Goal: Task Accomplishment & Management: Complete application form

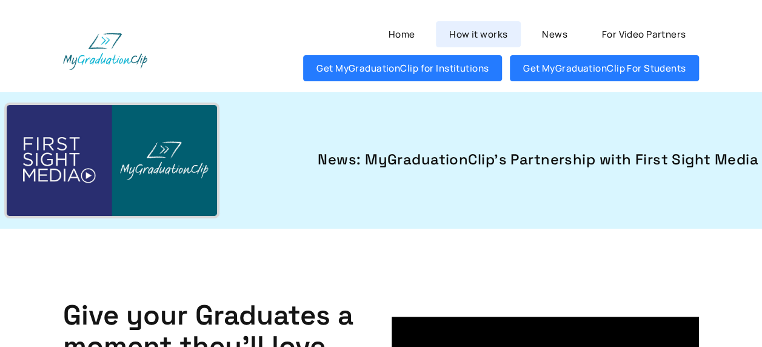
click at [491, 41] on link "How it works" at bounding box center [478, 34] width 85 height 26
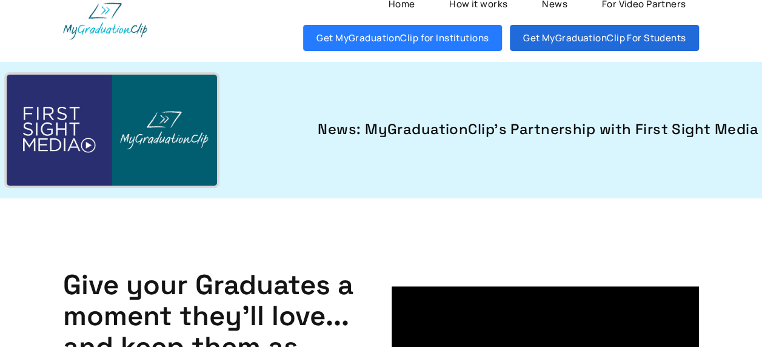
click at [560, 42] on link "Get MyGraduationClip For Students" at bounding box center [604, 38] width 189 height 26
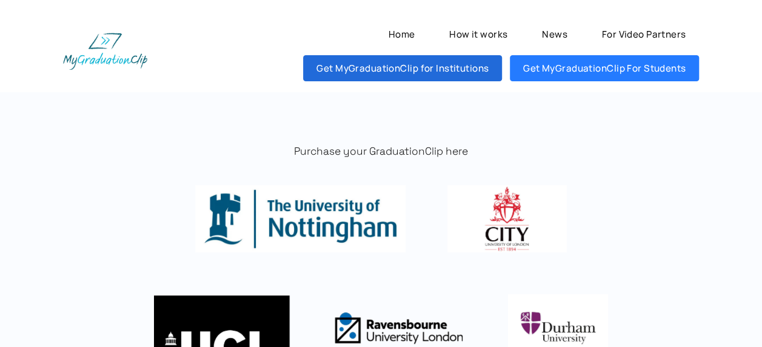
click at [430, 62] on link "Get MyGraduationClip for Institutions" at bounding box center [402, 68] width 199 height 26
click at [431, 64] on link "Get MyGraduationClip for Institutions" at bounding box center [402, 68] width 199 height 26
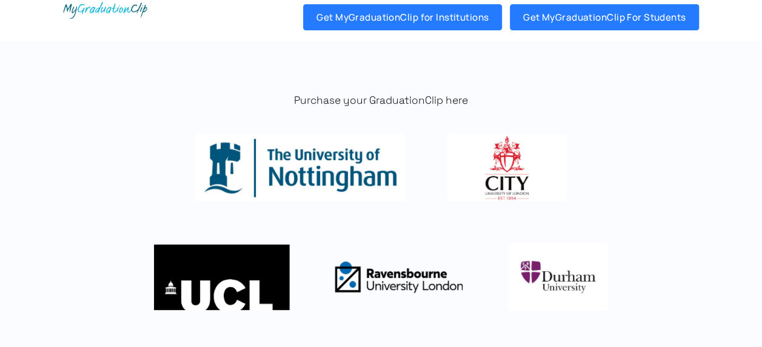
scroll to position [52, 0]
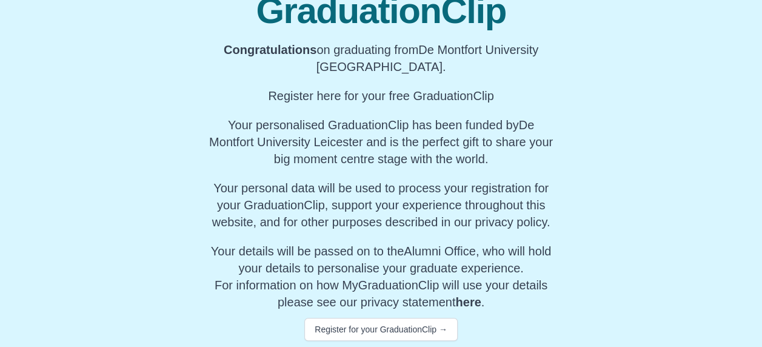
scroll to position [183, 0]
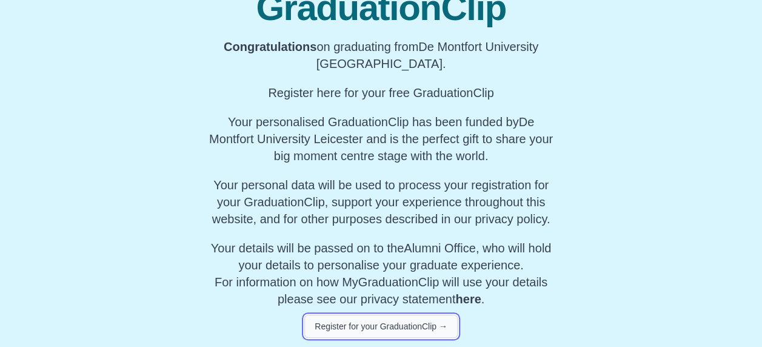
click at [409, 328] on button "Register for your GraduationClip →" at bounding box center [380, 325] width 153 height 23
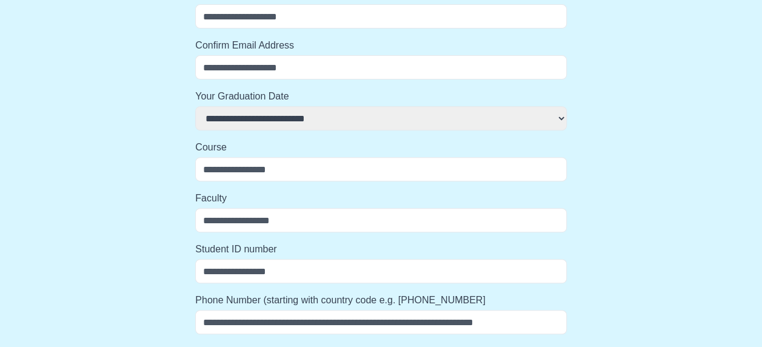
select select
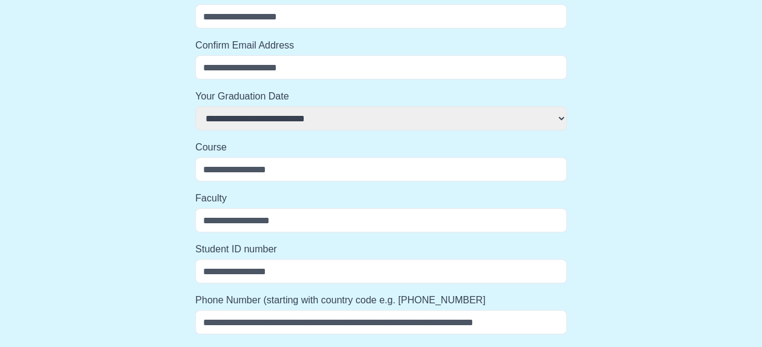
select select
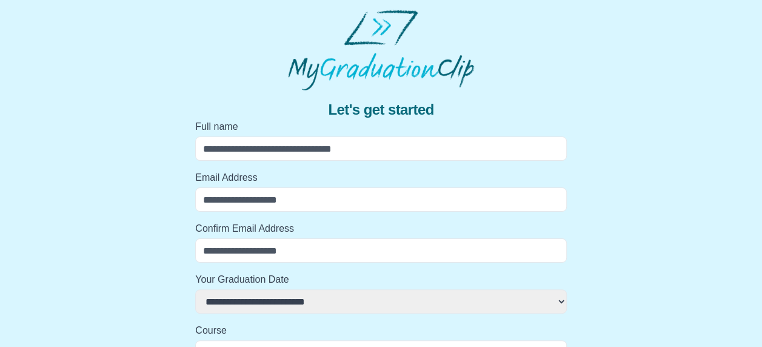
scroll to position [15, 0]
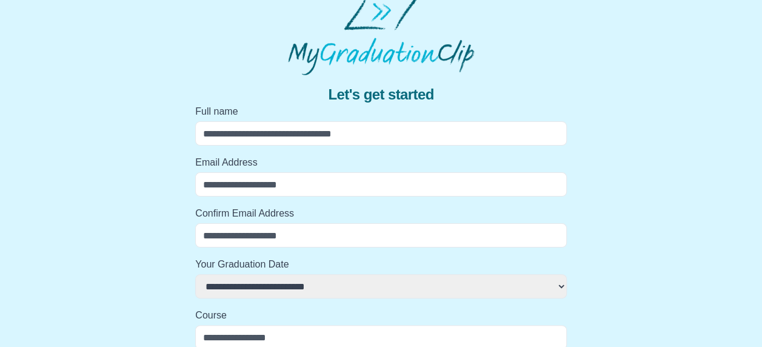
click at [343, 132] on input "Full name" at bounding box center [380, 133] width 371 height 24
type input "**********"
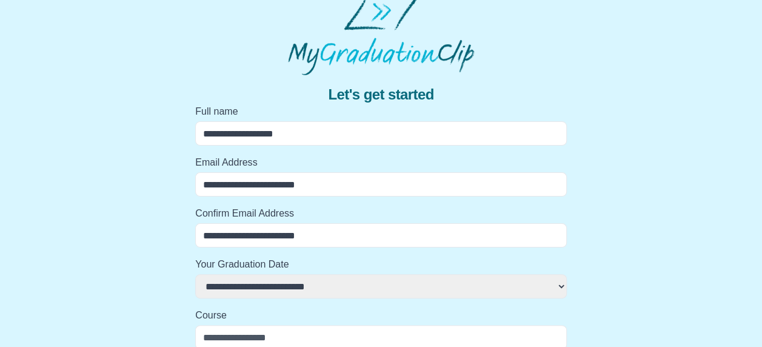
select select
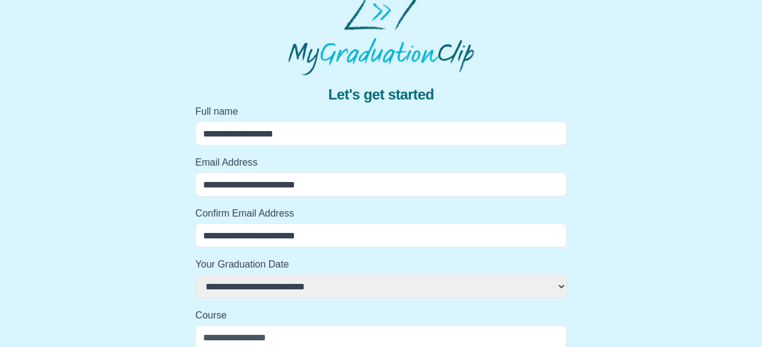
select select
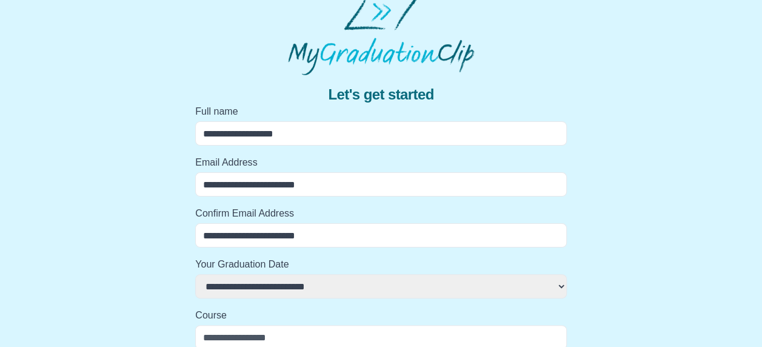
select select
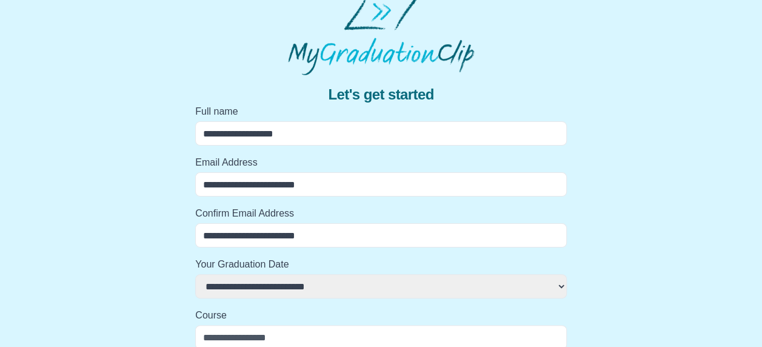
select select
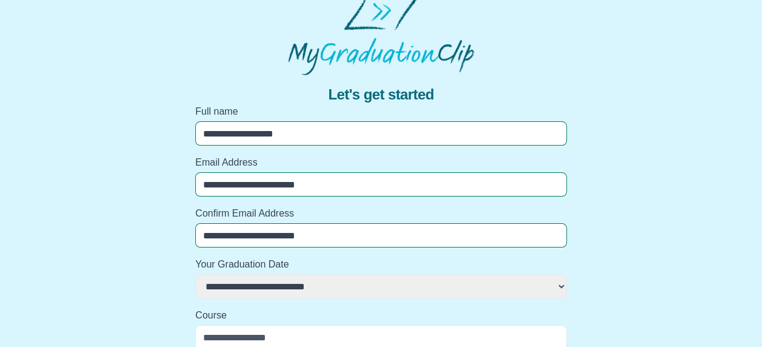
select select
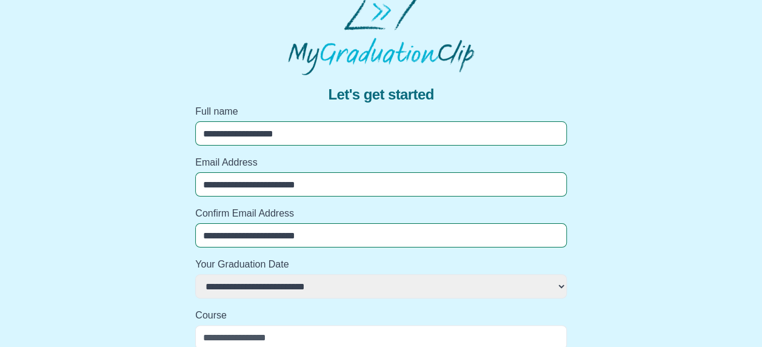
select select
click at [348, 167] on label "Email Address" at bounding box center [380, 162] width 371 height 15
click at [348, 172] on input "**********" at bounding box center [380, 184] width 371 height 24
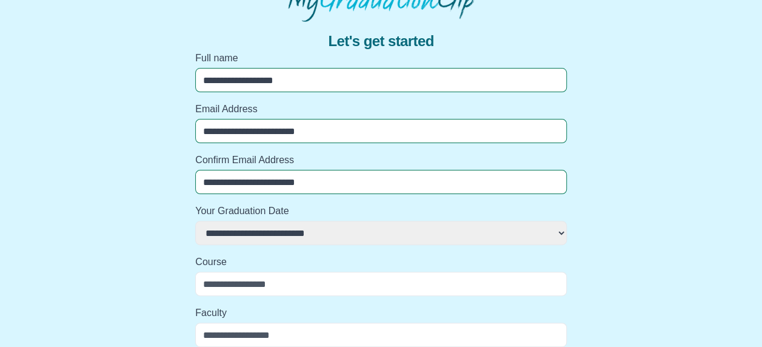
scroll to position [71, 0]
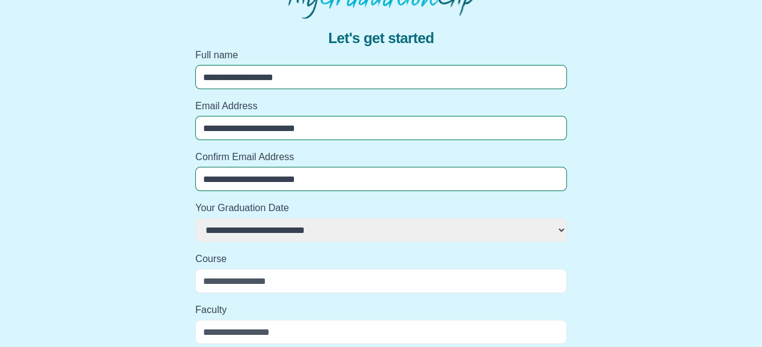
select select
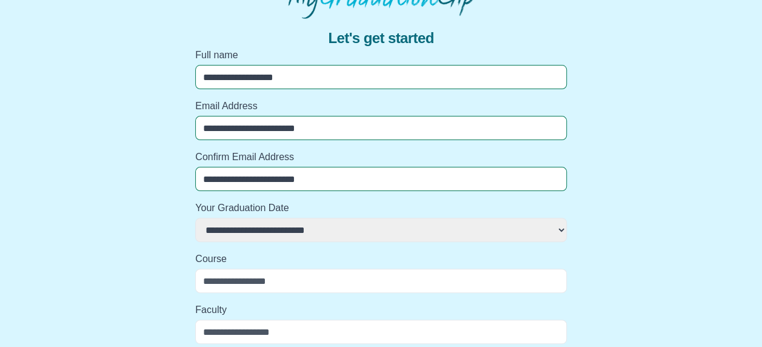
select select
click at [359, 233] on select "**********" at bounding box center [380, 229] width 371 height 24
select select "**********"
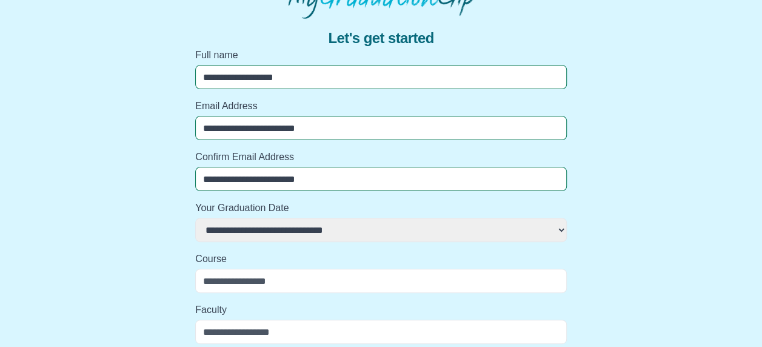
click at [195, 217] on select "**********" at bounding box center [380, 229] width 371 height 24
select select
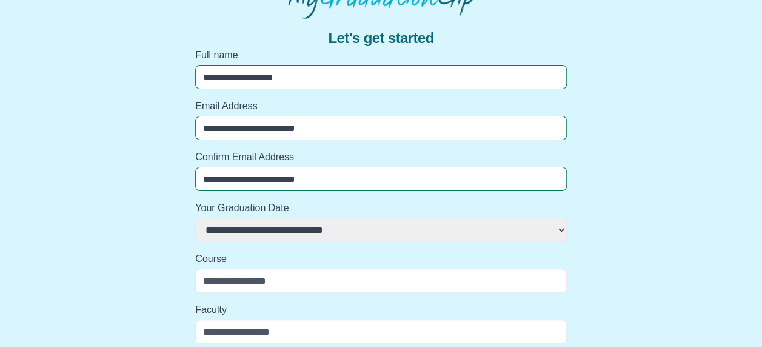
select select
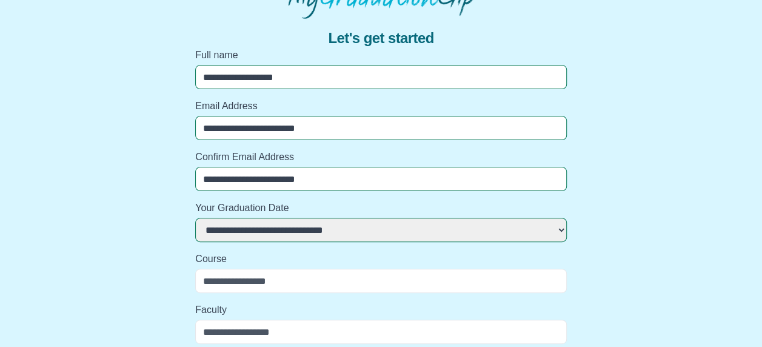
select select
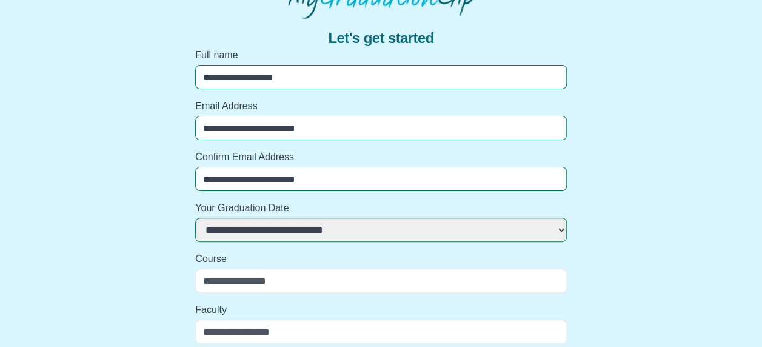
select select
drag, startPoint x: 656, startPoint y: 204, endPoint x: 649, endPoint y: 201, distance: 7.1
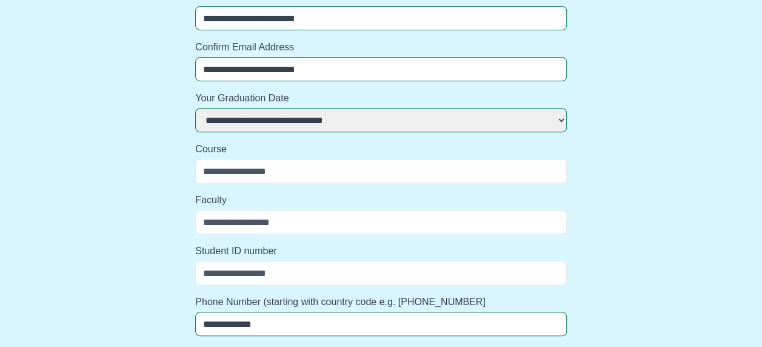
scroll to position [182, 0]
click at [328, 177] on input "Course" at bounding box center [380, 170] width 371 height 24
type input "*"
select select
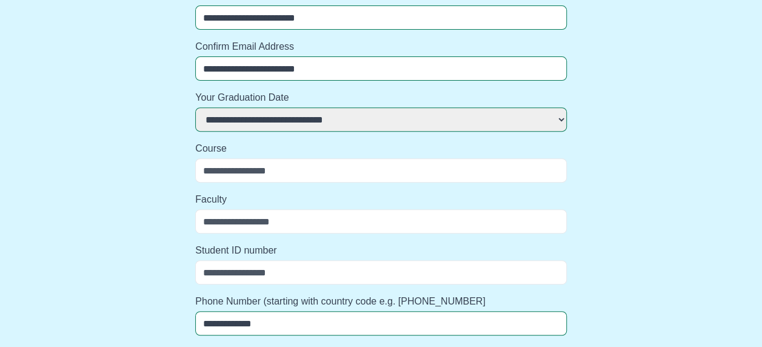
select select
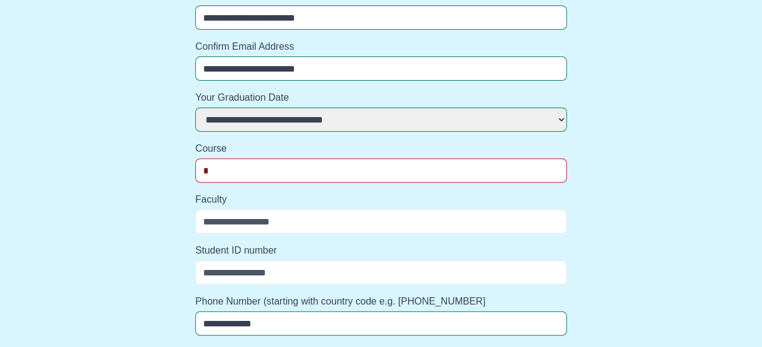
select select
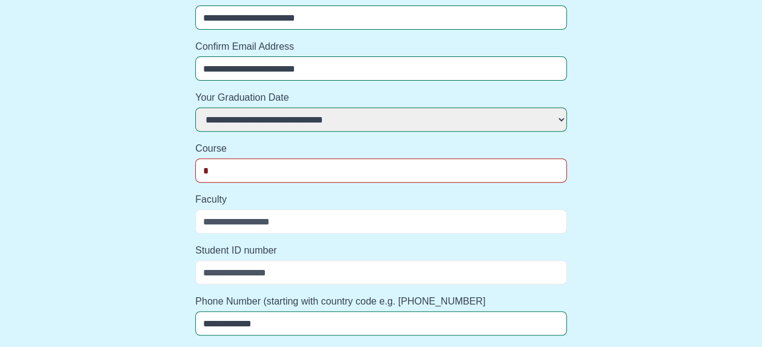
select select
type input "**"
select select
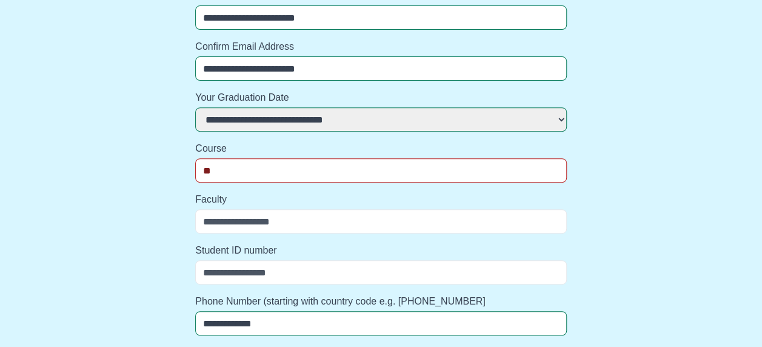
select select
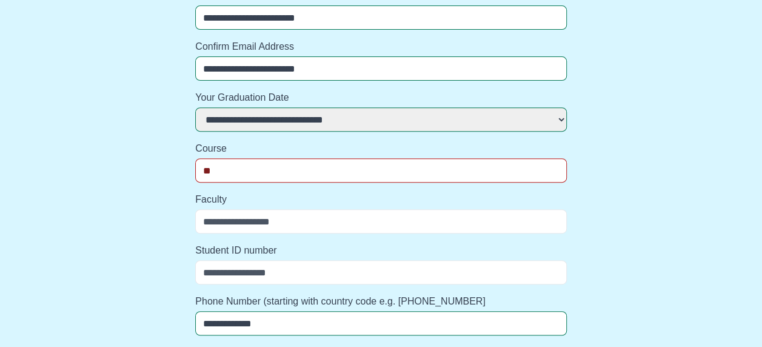
type input "***"
select select
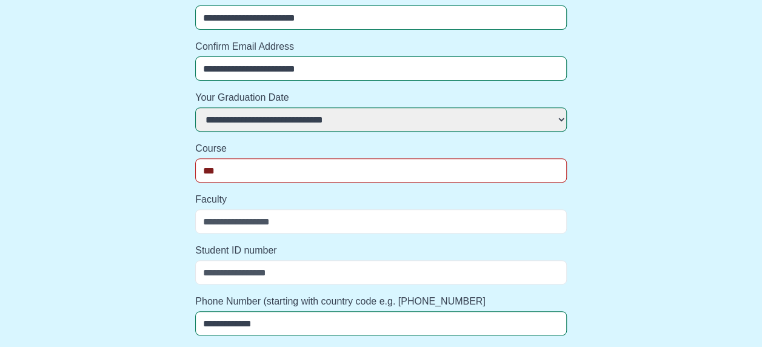
select select
type input "****"
select select
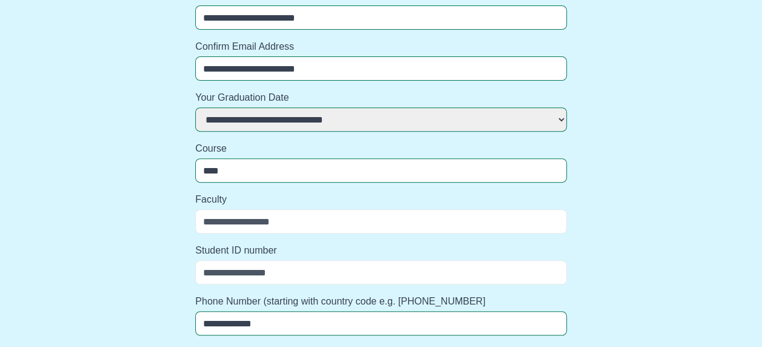
select select
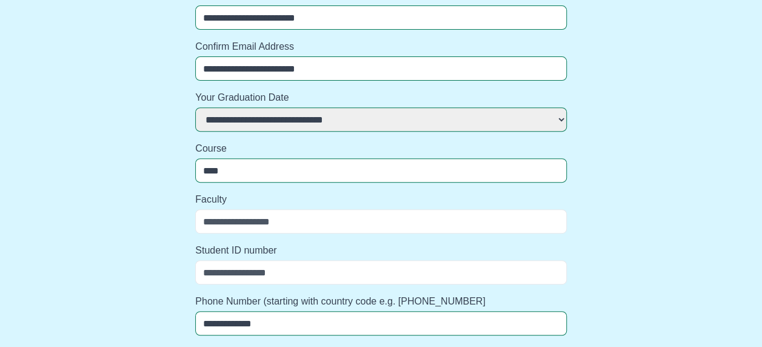
select select
type input "*****"
select select
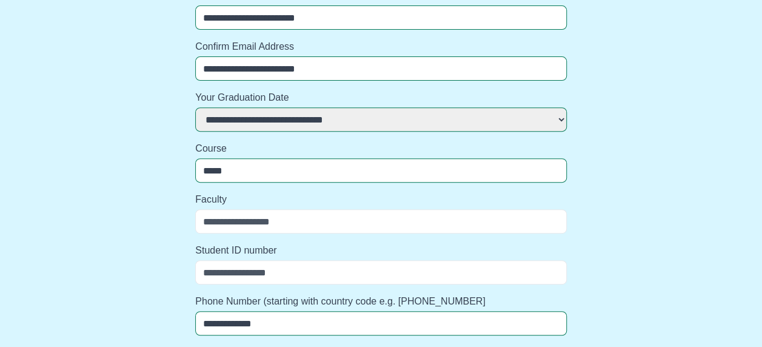
select select
type input "******"
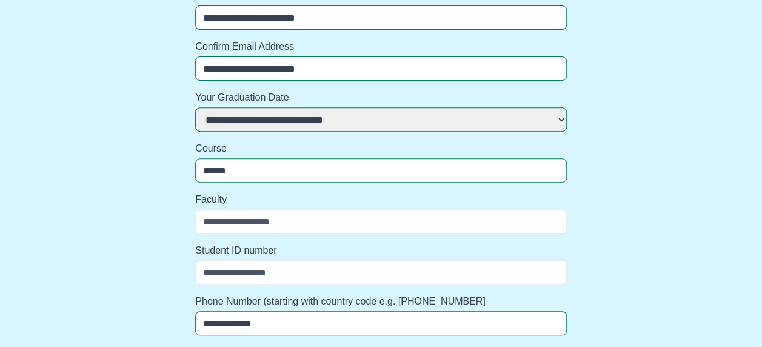
select select
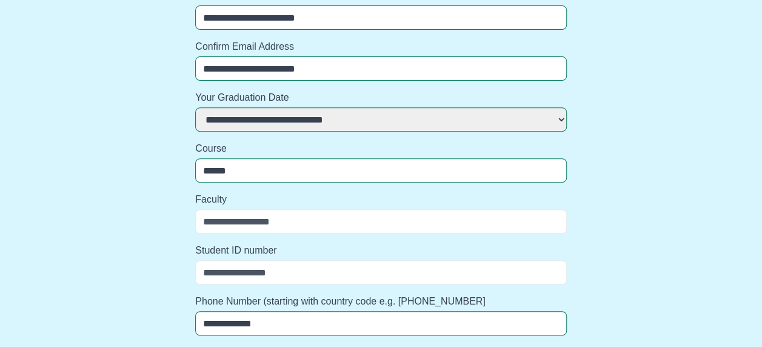
select select
type input "*******"
select select
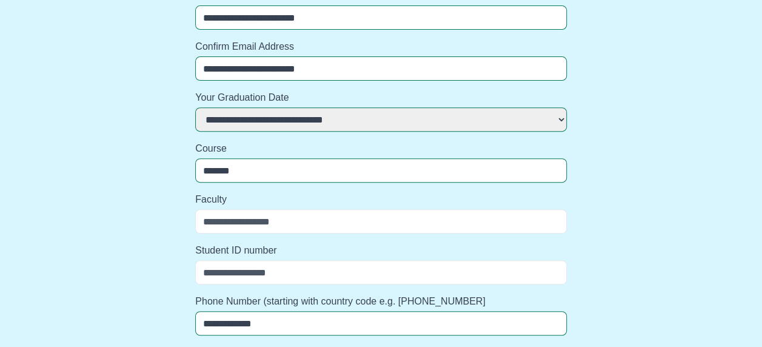
select select
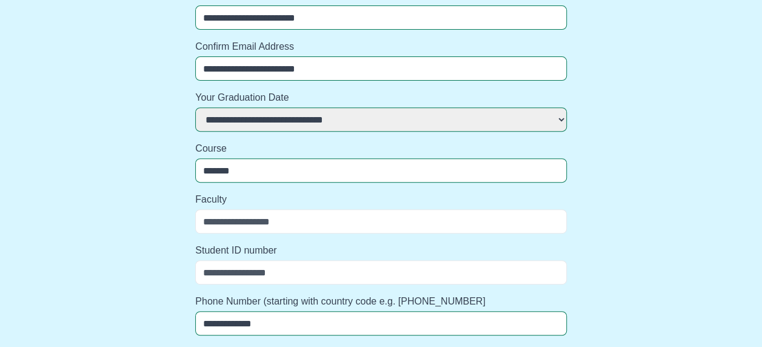
type input "********"
select select
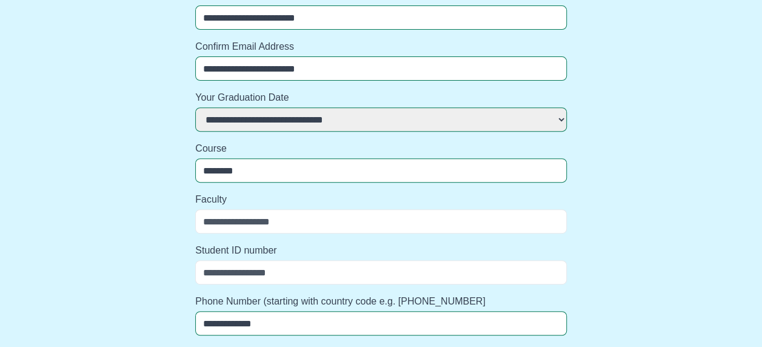
select select
type input "********"
select select
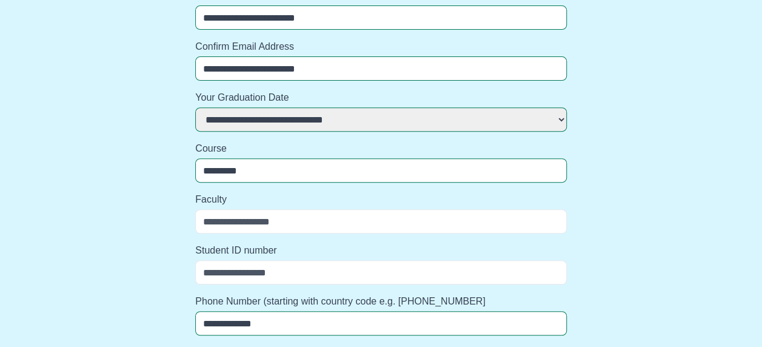
select select
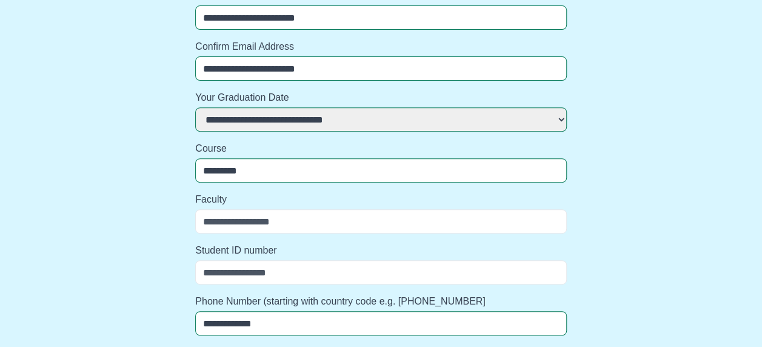
select select
type input "**********"
select select
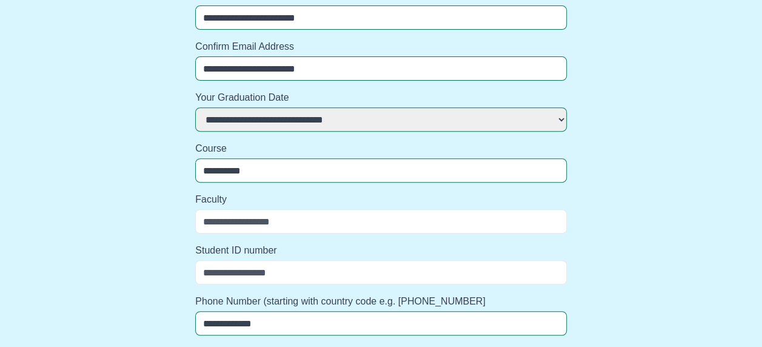
select select
type input "**********"
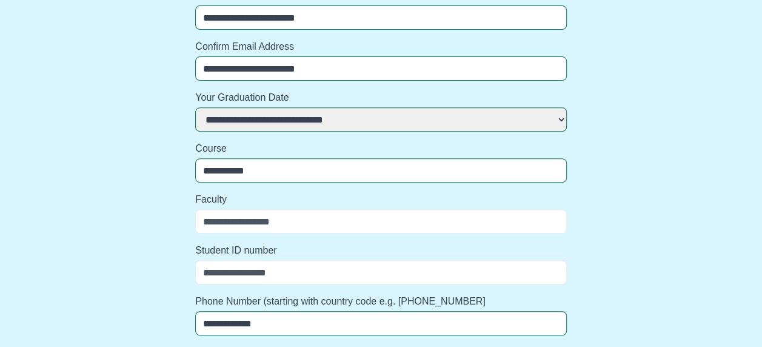
select select
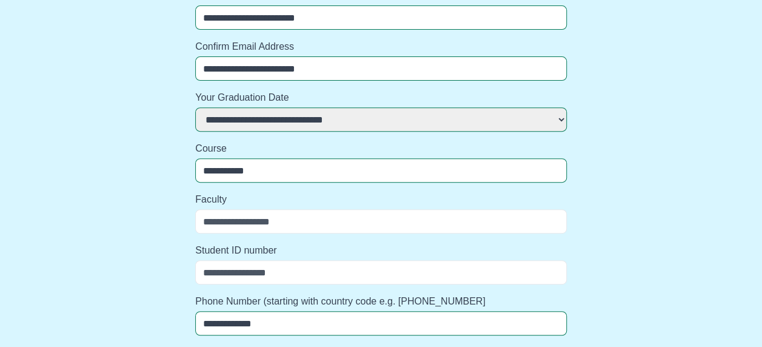
select select
type input "**********"
select select
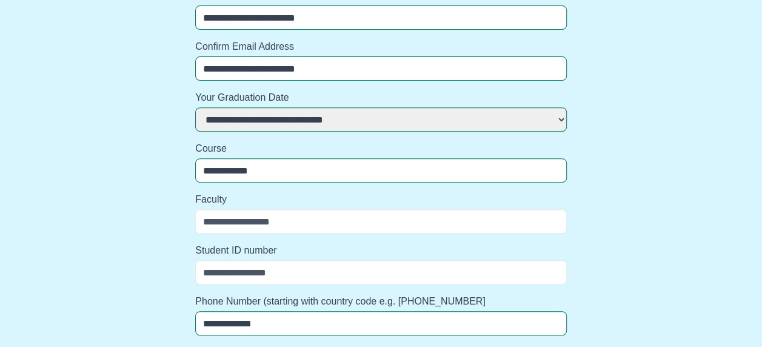
select select
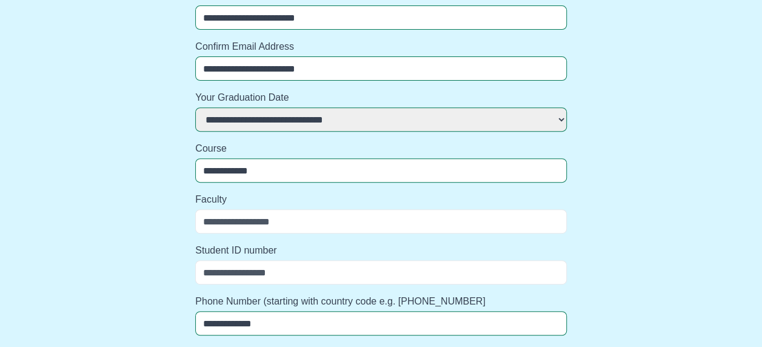
type input "**********"
select select
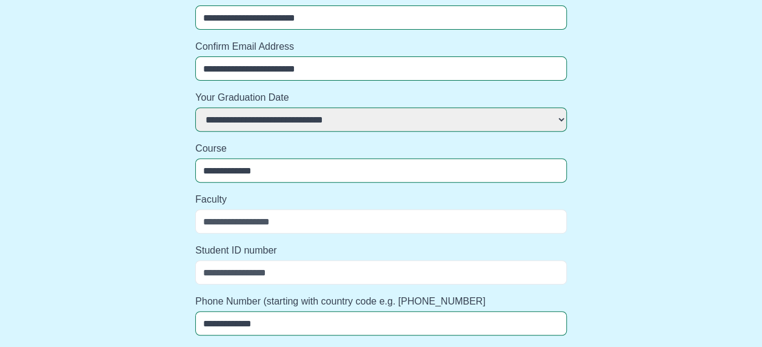
select select
type input "**********"
select select
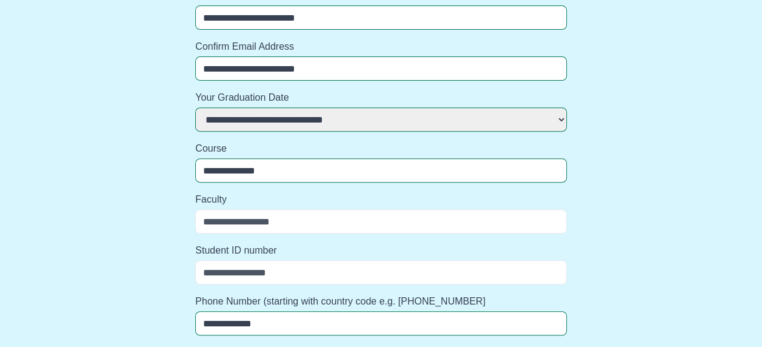
select select
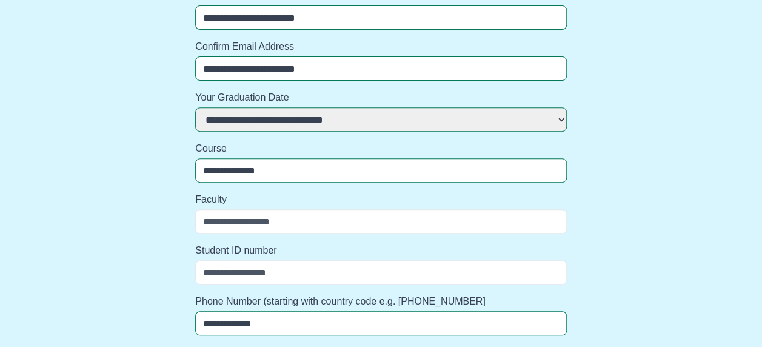
select select
type input "**********"
select select
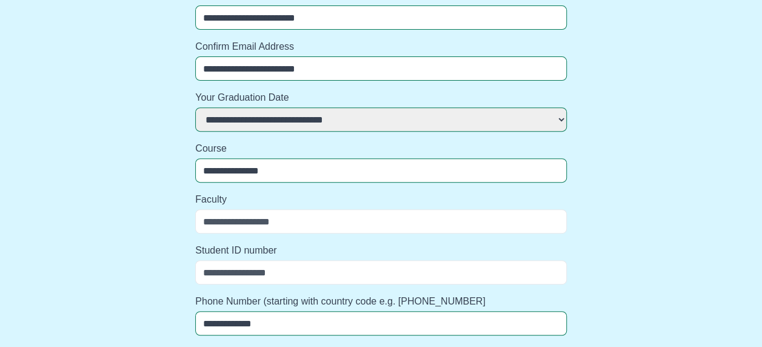
select select
type input "**********"
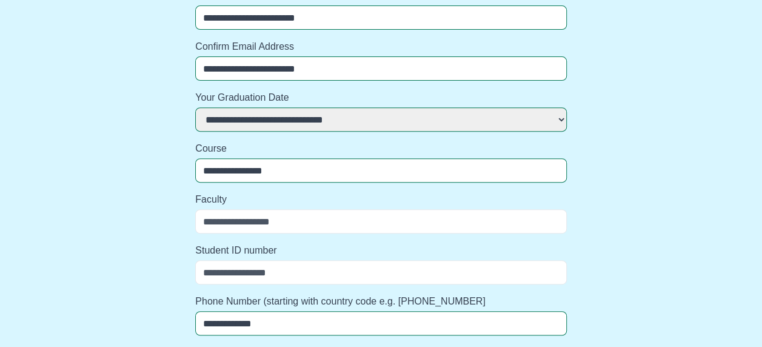
select select
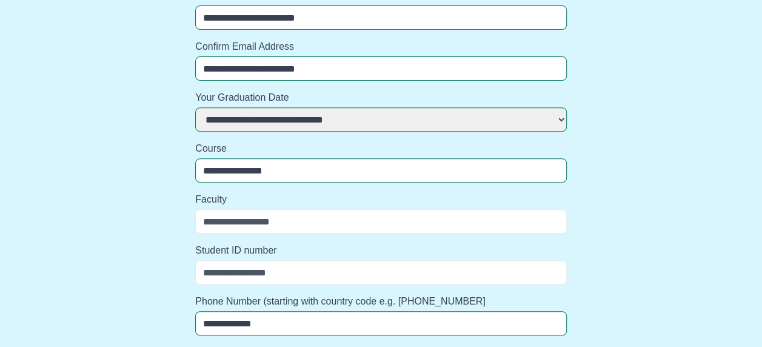
select select
type input "**********"
select select
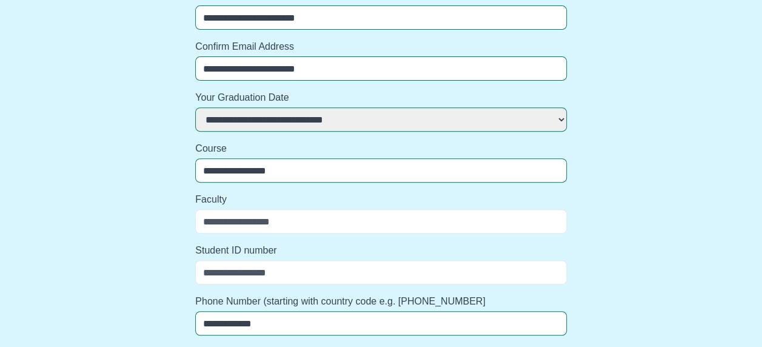
select select
click at [296, 219] on input "Faculty" at bounding box center [380, 221] width 371 height 24
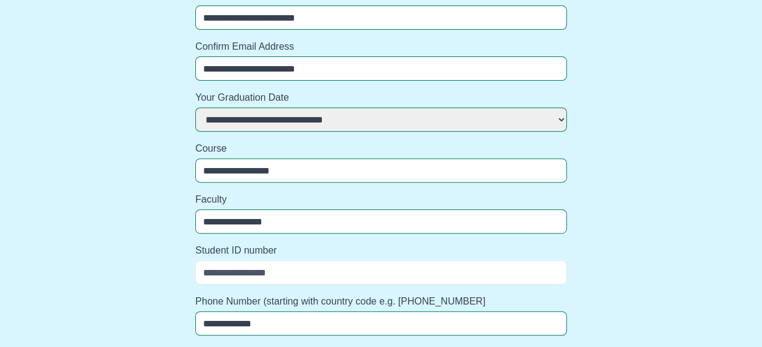
click at [288, 264] on input "Student ID number" at bounding box center [380, 272] width 371 height 24
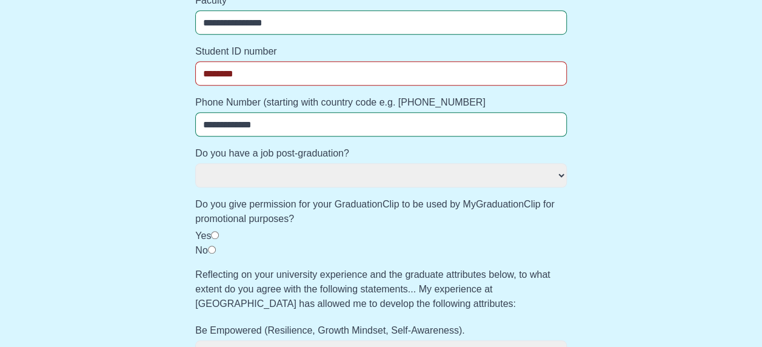
scroll to position [384, 0]
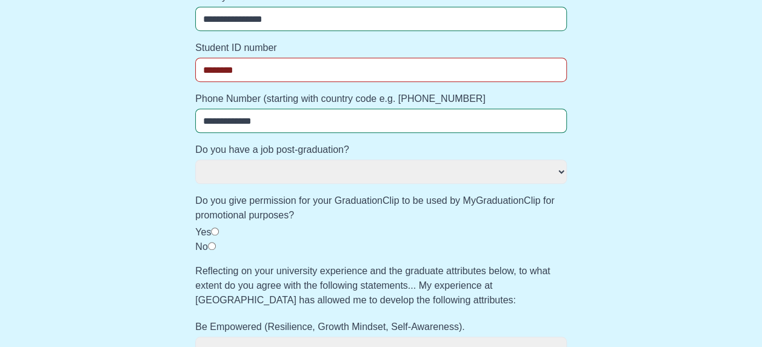
click at [330, 165] on select "*** **" at bounding box center [380, 171] width 371 height 24
click at [174, 160] on div "**********" at bounding box center [381, 176] width 742 height 941
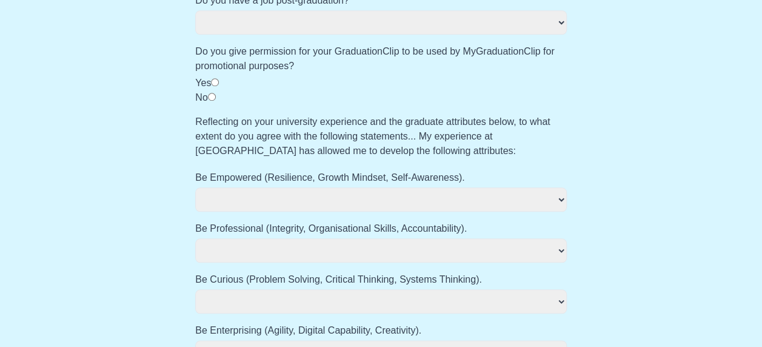
scroll to position [534, 0]
click at [427, 190] on select "**********" at bounding box center [380, 198] width 371 height 24
click at [195, 186] on select "**********" at bounding box center [380, 198] width 371 height 24
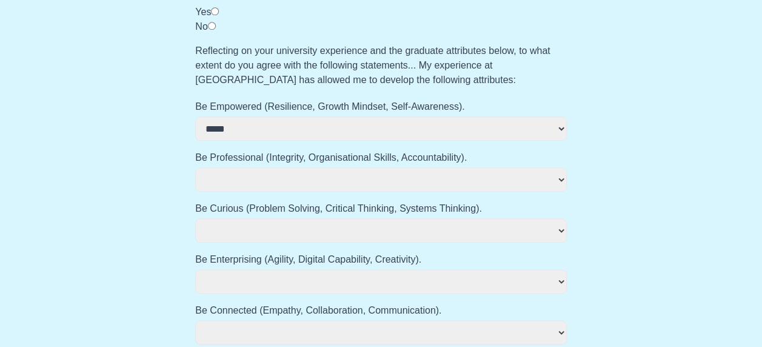
scroll to position [605, 0]
click at [337, 177] on select "**********" at bounding box center [380, 179] width 371 height 24
click at [195, 167] on select "**********" at bounding box center [380, 179] width 371 height 24
click at [323, 234] on select "**********" at bounding box center [380, 229] width 371 height 24
click at [195, 217] on select "**********" at bounding box center [380, 229] width 371 height 24
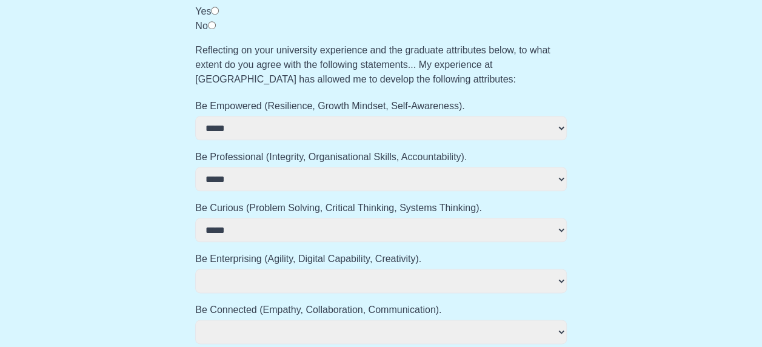
scroll to position [675, 0]
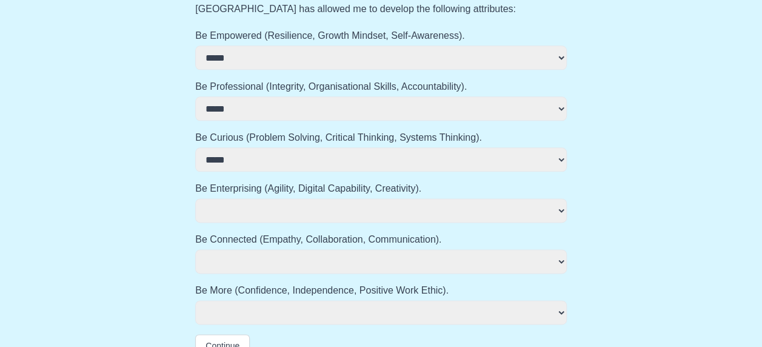
click at [298, 200] on select "**********" at bounding box center [380, 210] width 371 height 24
click at [195, 198] on select "**********" at bounding box center [380, 210] width 371 height 24
click at [294, 265] on select "**********" at bounding box center [380, 261] width 371 height 24
click at [195, 249] on select "**********" at bounding box center [380, 261] width 371 height 24
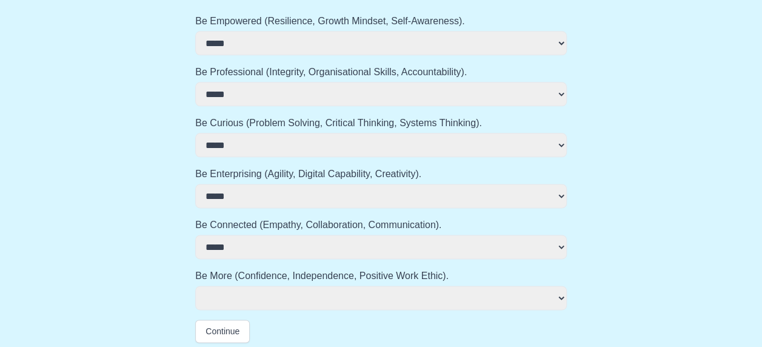
scroll to position [694, 0]
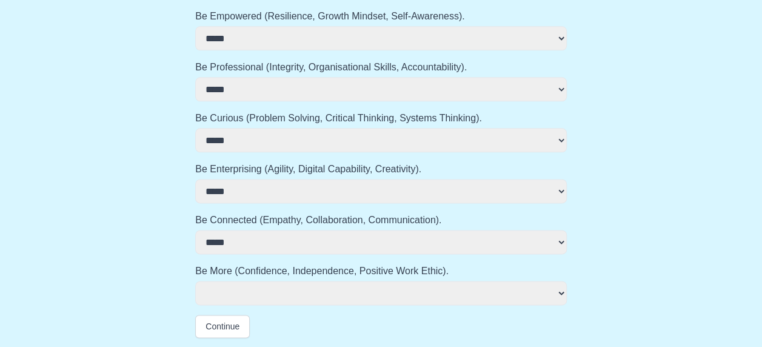
click at [311, 293] on select "**********" at bounding box center [380, 292] width 371 height 24
click at [195, 280] on select "**********" at bounding box center [380, 292] width 371 height 24
click at [234, 327] on button "Continue" at bounding box center [222, 325] width 55 height 23
click at [231, 320] on button "Continue" at bounding box center [222, 325] width 55 height 23
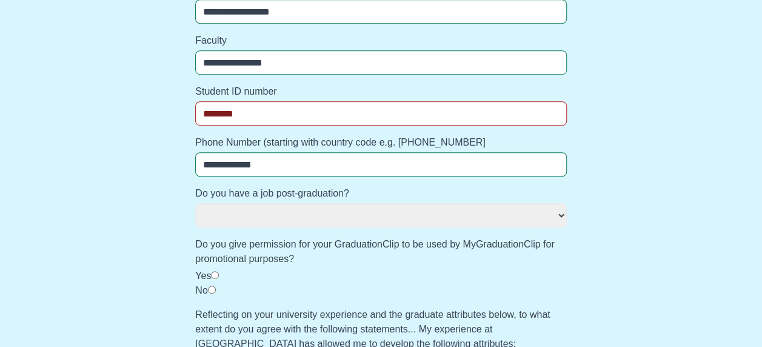
scroll to position [340, 0]
click at [287, 201] on span "Do you have a job post-graduation? *** **" at bounding box center [380, 206] width 371 height 41
click at [291, 209] on select "*** **" at bounding box center [380, 215] width 371 height 24
click at [288, 207] on select "*** **" at bounding box center [380, 215] width 371 height 24
click at [195, 203] on select "*** **" at bounding box center [380, 215] width 371 height 24
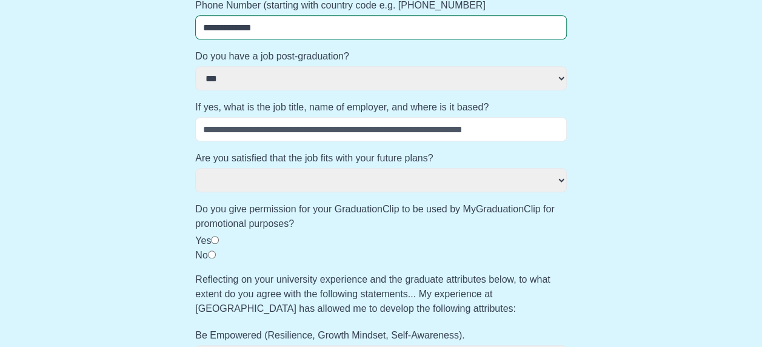
scroll to position [479, 0]
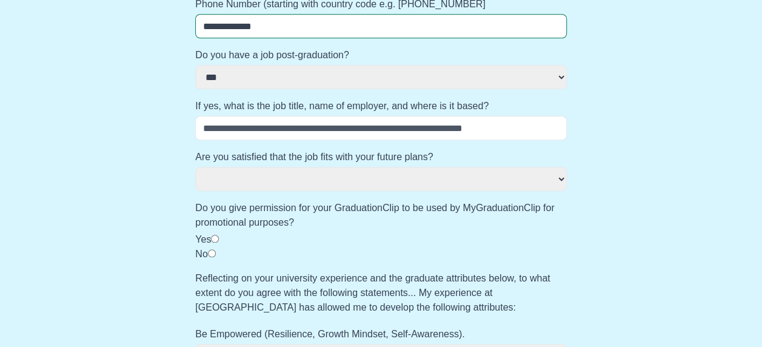
click at [254, 127] on input "If yes, what is the job title, name of employer, and where is it based?" at bounding box center [380, 128] width 371 height 24
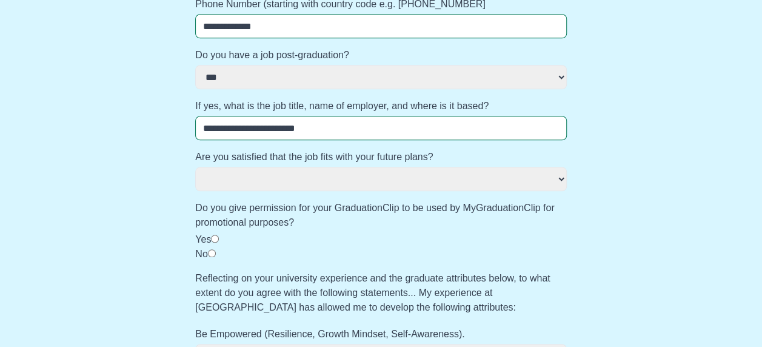
click at [273, 178] on select "*** ** ********" at bounding box center [380, 179] width 371 height 24
click at [195, 167] on select "*** ** ********" at bounding box center [380, 179] width 371 height 24
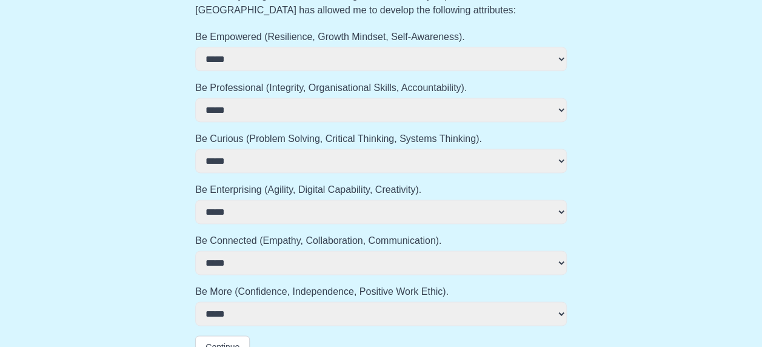
scroll to position [796, 0]
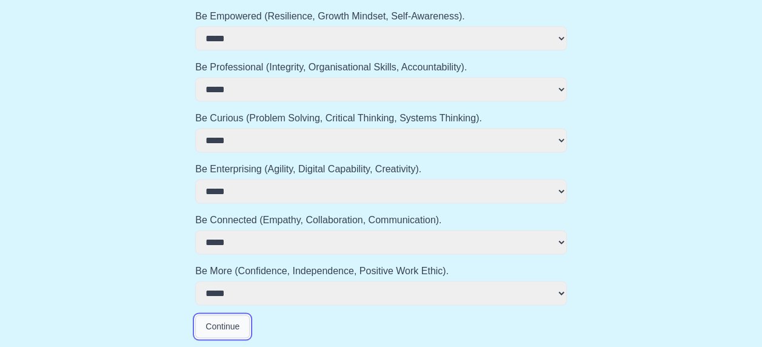
click at [225, 331] on button "Continue" at bounding box center [222, 325] width 55 height 23
click at [228, 323] on button "Continue" at bounding box center [222, 325] width 55 height 23
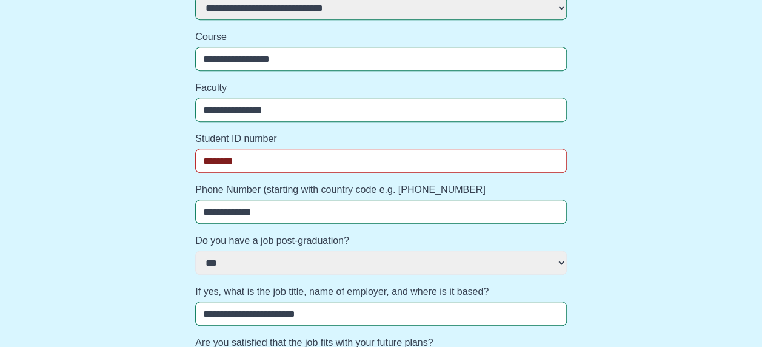
scroll to position [294, 0]
click at [208, 161] on input "********" at bounding box center [380, 160] width 371 height 24
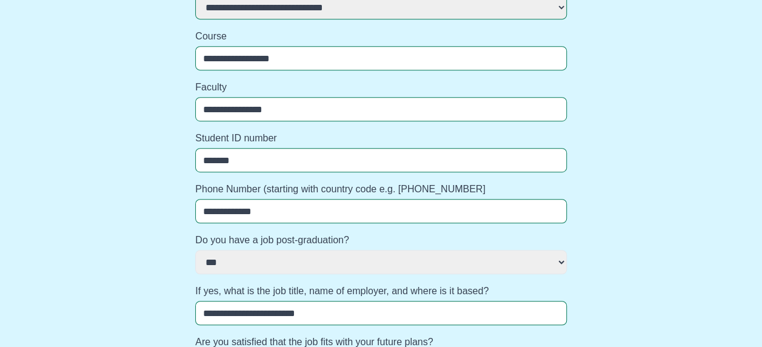
click at [588, 177] on div "**********" at bounding box center [381, 317] width 742 height 1043
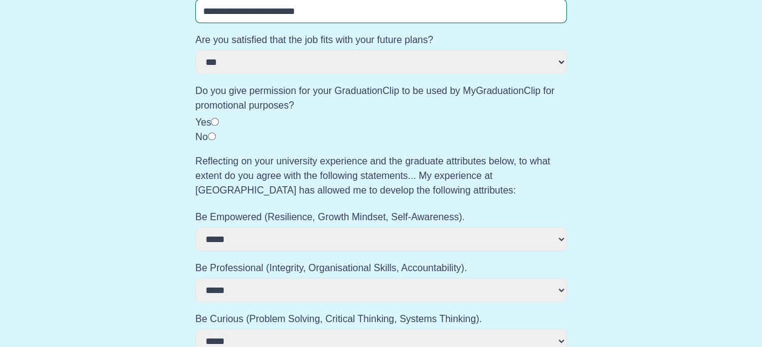
scroll to position [796, 0]
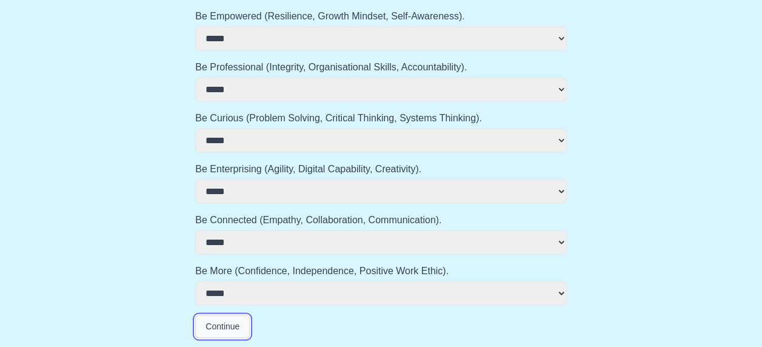
click at [239, 325] on button "Continue" at bounding box center [222, 325] width 55 height 23
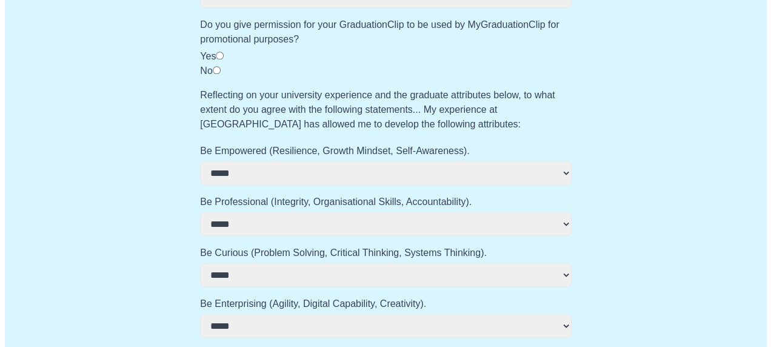
scroll to position [0, 0]
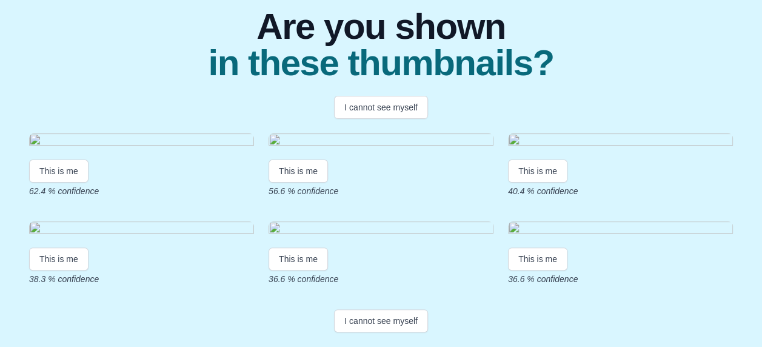
scroll to position [169, 0]
click at [174, 150] on img at bounding box center [141, 141] width 225 height 16
click at [85, 182] on button "This is me" at bounding box center [58, 170] width 59 height 23
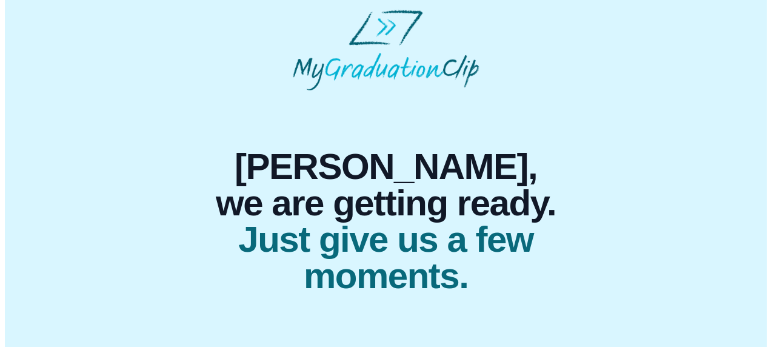
scroll to position [0, 0]
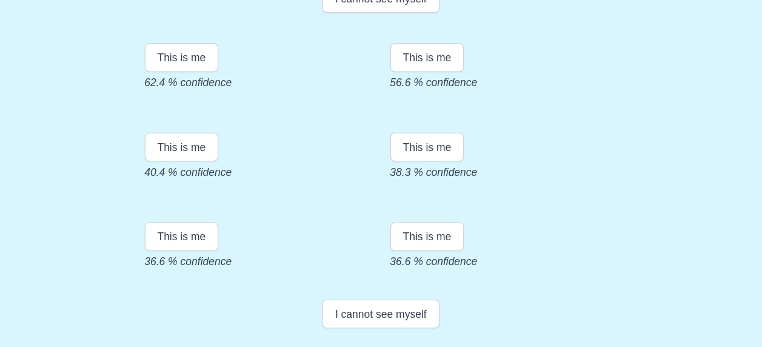
scroll to position [209, 0]
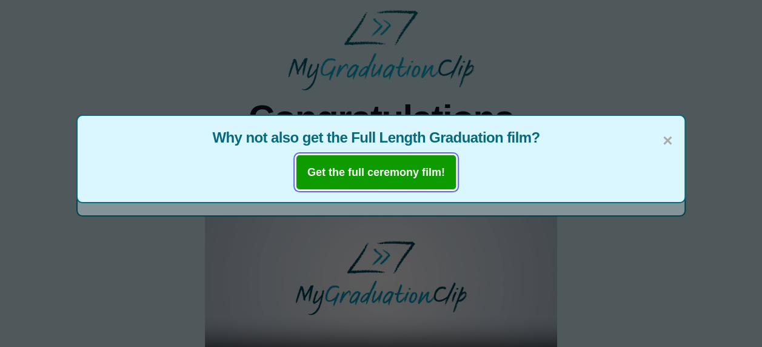
click at [372, 178] on button "Get the full ceremony film!" at bounding box center [376, 171] width 161 height 35
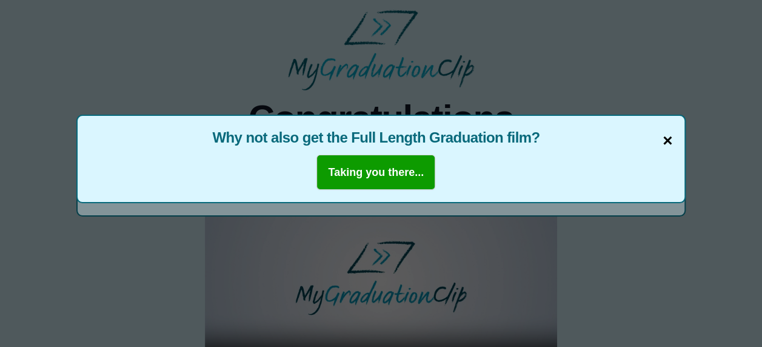
click at [666, 141] on span "×" at bounding box center [667, 140] width 10 height 25
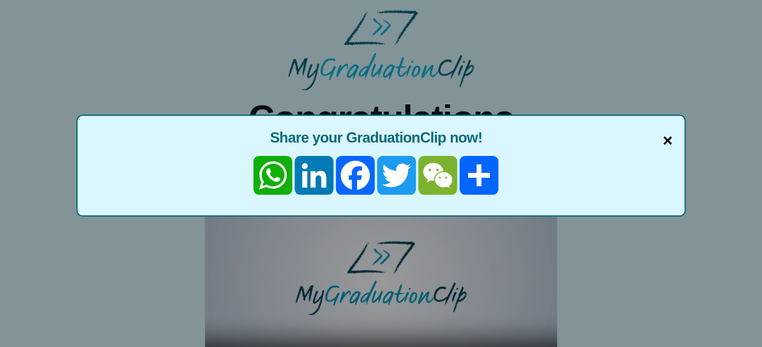
click at [665, 144] on span "×" at bounding box center [667, 140] width 10 height 25
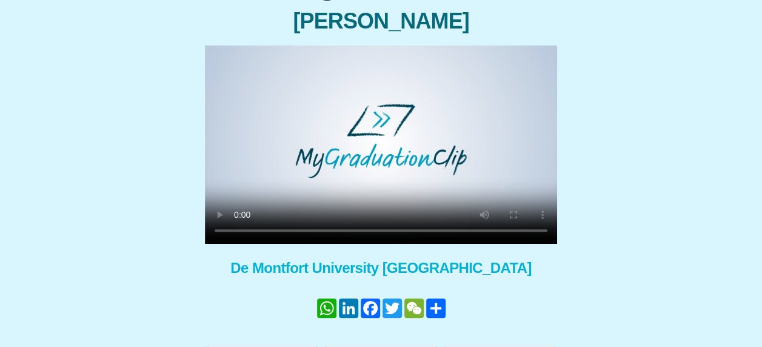
scroll to position [142, 0]
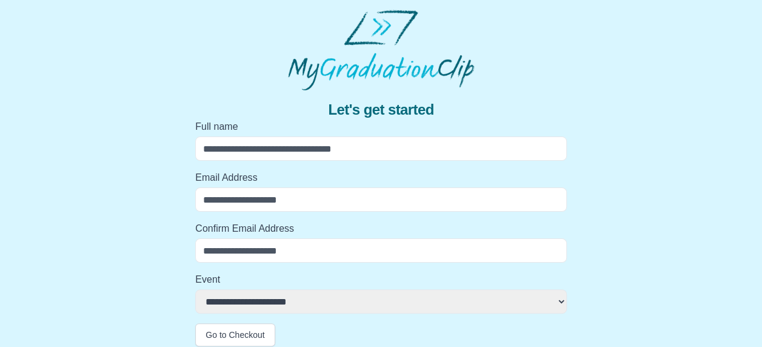
scroll to position [8, 0]
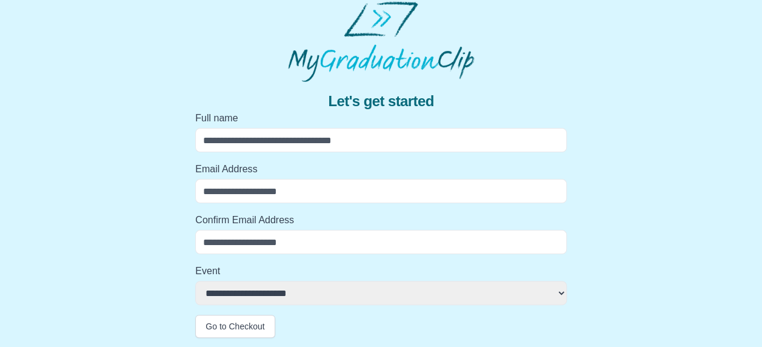
click at [322, 138] on input "Full name" at bounding box center [380, 140] width 371 height 24
type input "**********"
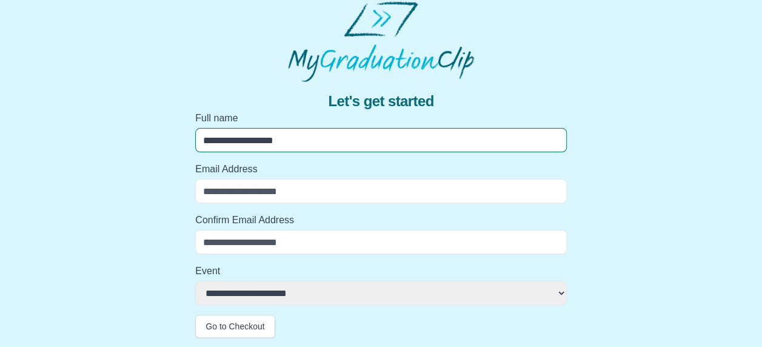
click at [303, 191] on input "Email Address" at bounding box center [380, 191] width 371 height 24
type input "**********"
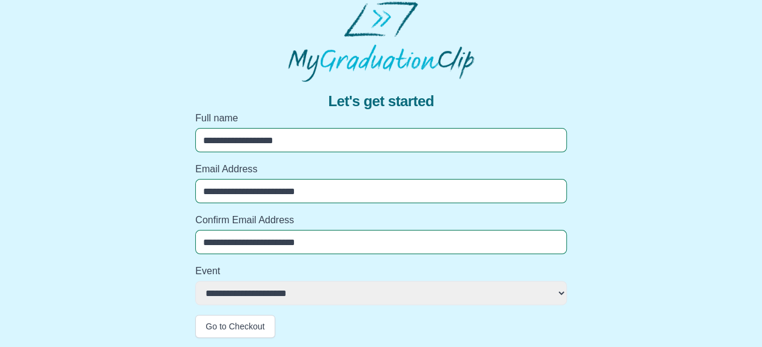
type input "**********"
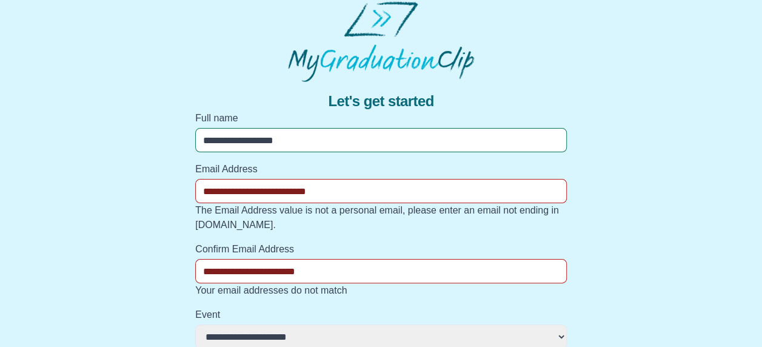
scroll to position [52, 0]
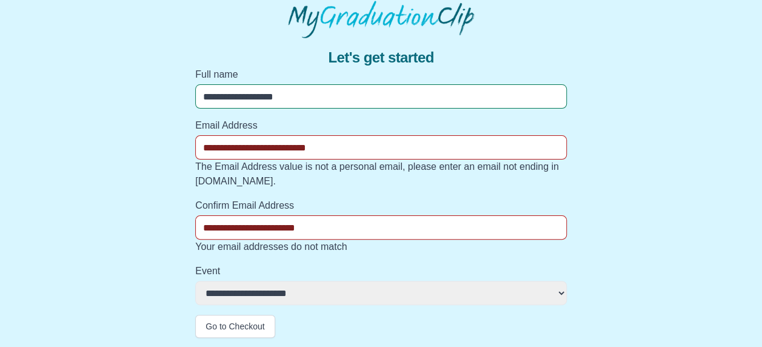
click at [302, 296] on select "**********" at bounding box center [380, 292] width 371 height 24
select select "**********"
click at [195, 280] on select "**********" at bounding box center [380, 292] width 371 height 24
drag, startPoint x: 672, startPoint y: 129, endPoint x: 663, endPoint y: 109, distance: 22.0
click at [663, 109] on div "**********" at bounding box center [381, 187] width 742 height 299
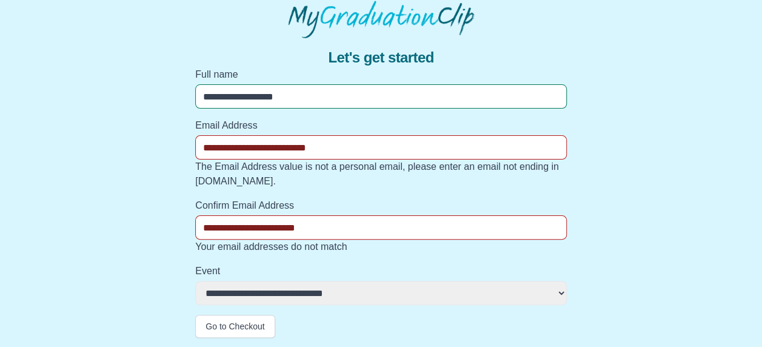
click at [367, 145] on input "**********" at bounding box center [380, 147] width 371 height 24
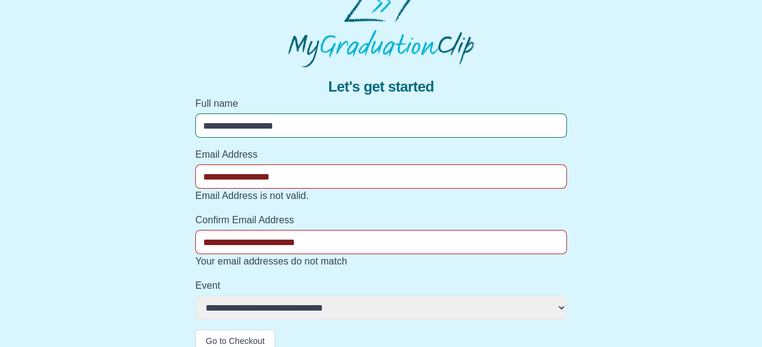
scroll to position [38, 0]
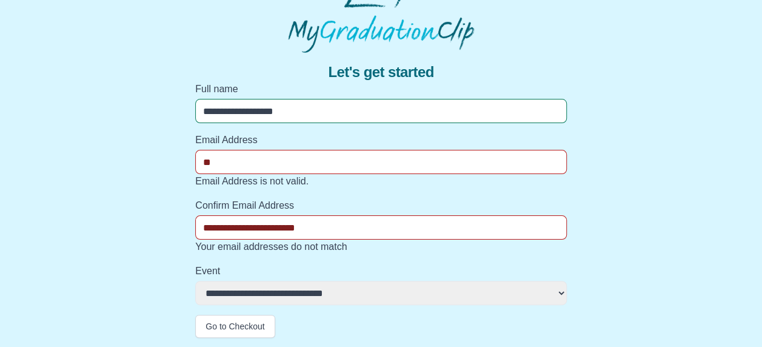
type input "*"
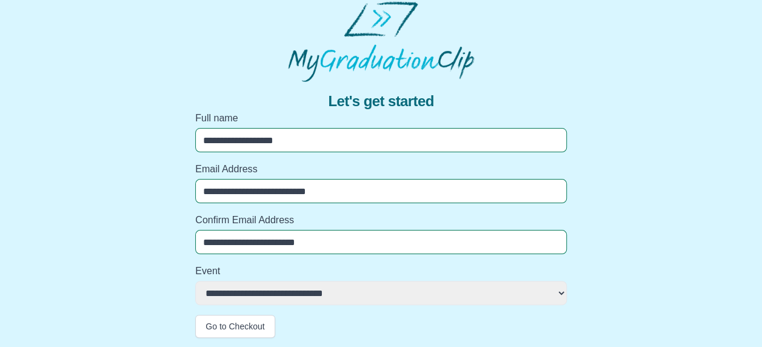
scroll to position [52, 0]
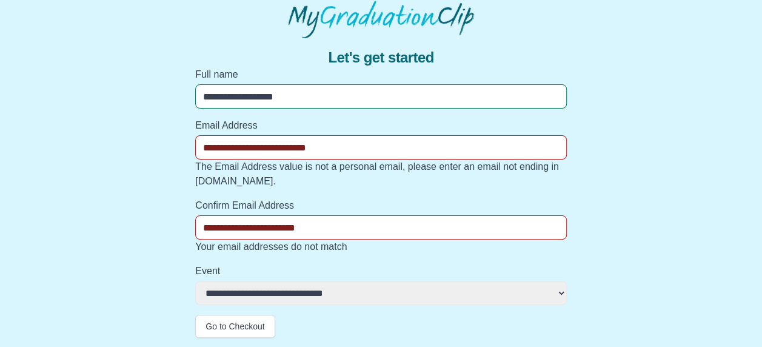
click at [625, 214] on div "**********" at bounding box center [381, 187] width 742 height 299
drag, startPoint x: 385, startPoint y: 154, endPoint x: 143, endPoint y: 177, distance: 242.8
click at [143, 177] on div "**********" at bounding box center [381, 187] width 742 height 299
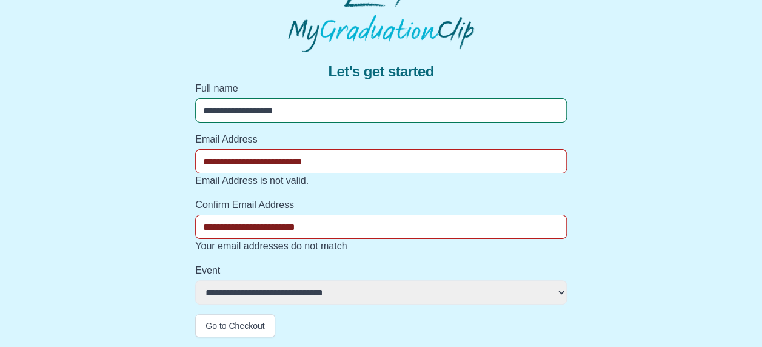
scroll to position [38, 0]
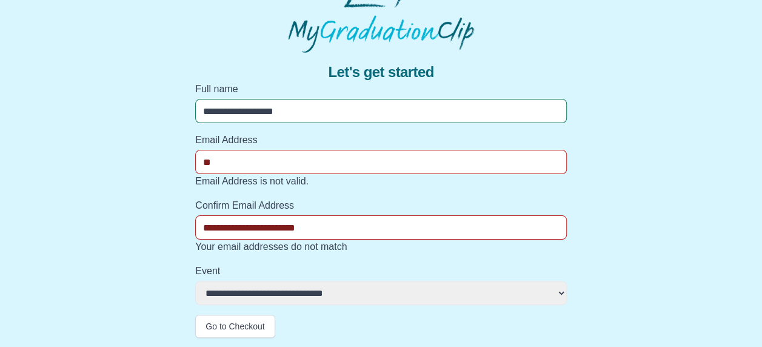
type input "*"
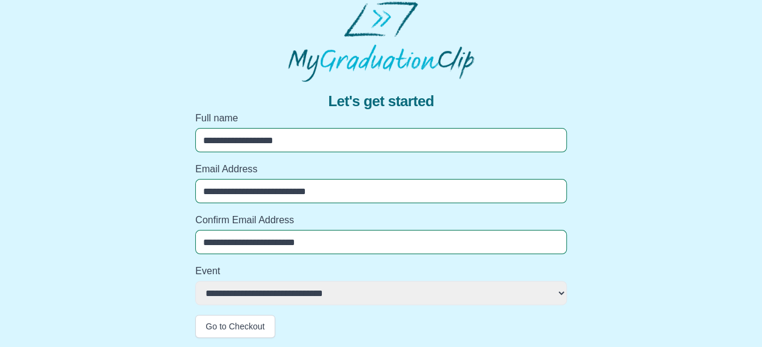
scroll to position [52, 0]
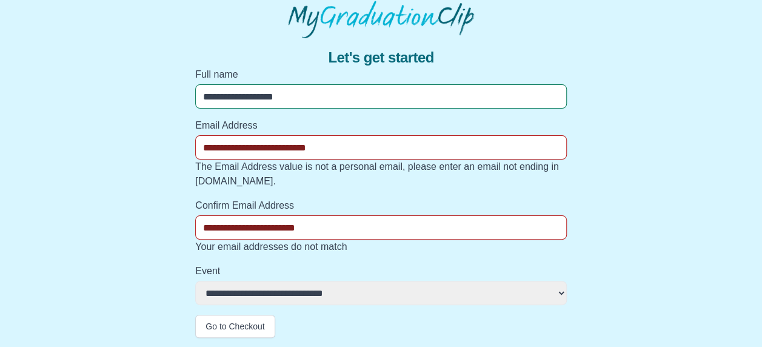
drag, startPoint x: 334, startPoint y: 224, endPoint x: 170, endPoint y: 231, distance: 164.9
click at [170, 231] on div "**********" at bounding box center [381, 187] width 742 height 299
drag, startPoint x: 373, startPoint y: 145, endPoint x: 99, endPoint y: 164, distance: 275.0
click at [99, 164] on div "**********" at bounding box center [381, 187] width 742 height 299
paste input "email"
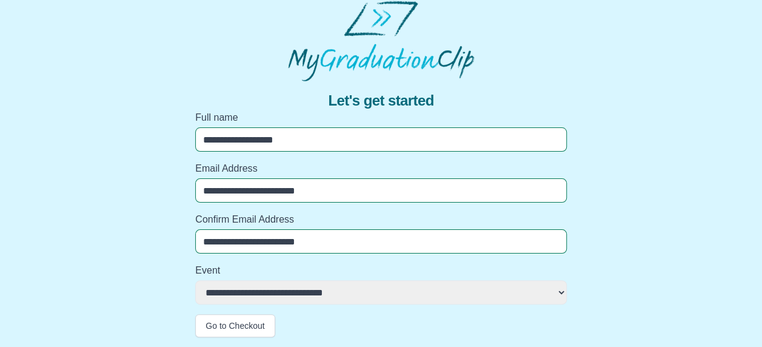
scroll to position [8, 0]
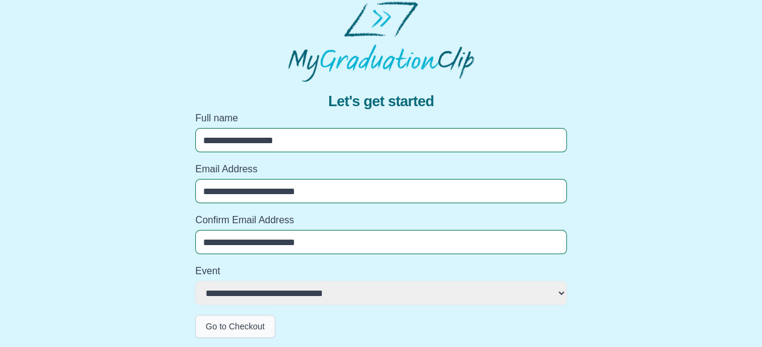
type input "**********"
click at [248, 325] on button "Go to Checkout" at bounding box center [234, 325] width 79 height 23
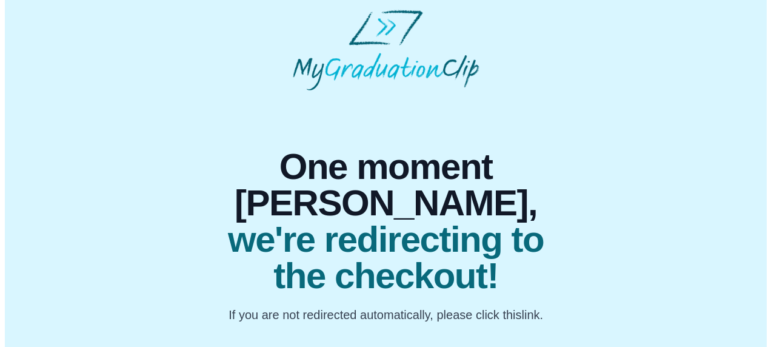
scroll to position [0, 0]
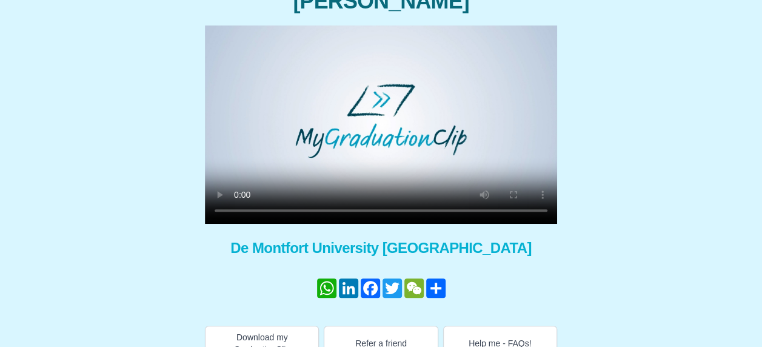
scroll to position [179, 0]
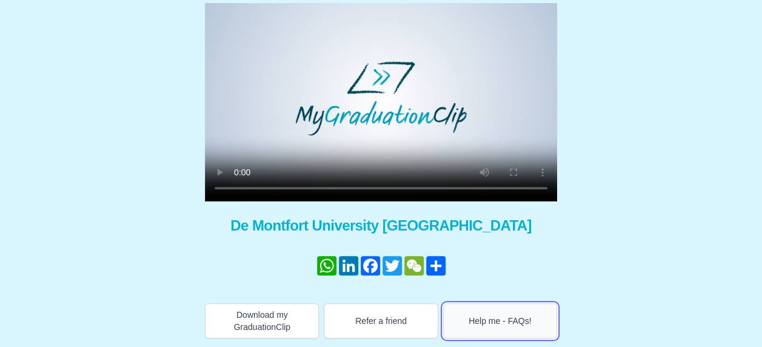
click at [497, 316] on button "Help me - FAQs!" at bounding box center [500, 320] width 114 height 35
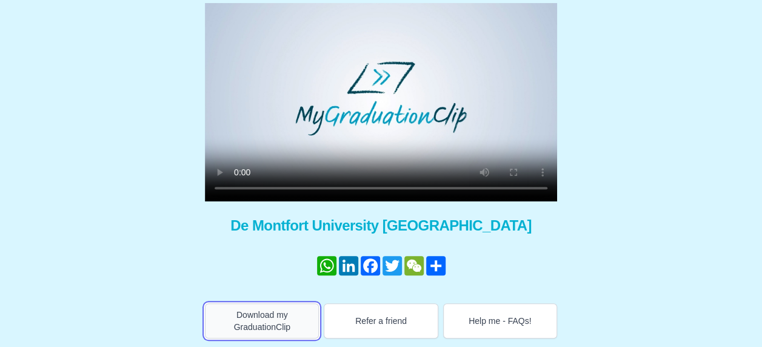
click at [252, 314] on button "Download my GraduationClip" at bounding box center [262, 320] width 114 height 35
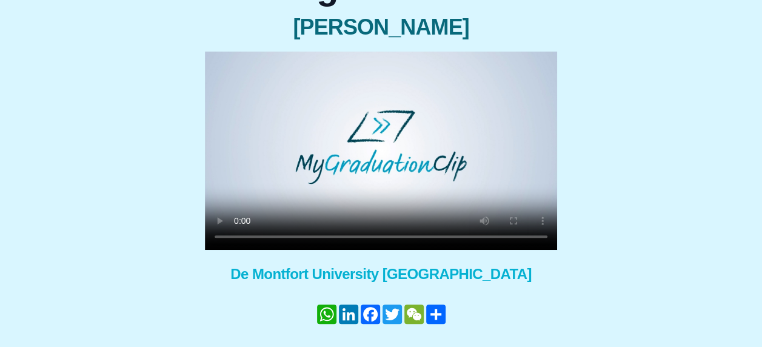
scroll to position [130, 0]
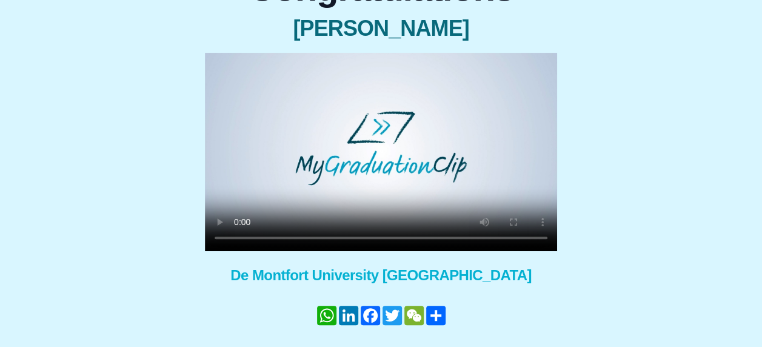
click at [591, 196] on div "Congratulations [PERSON_NAME] × Share your GraduationClip now! WhatsApp LinkedI…" at bounding box center [381, 174] width 742 height 427
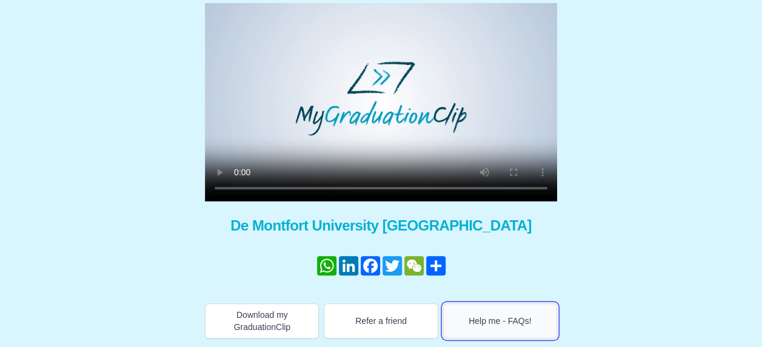
click at [500, 322] on button "Help me - FAQs!" at bounding box center [500, 320] width 114 height 35
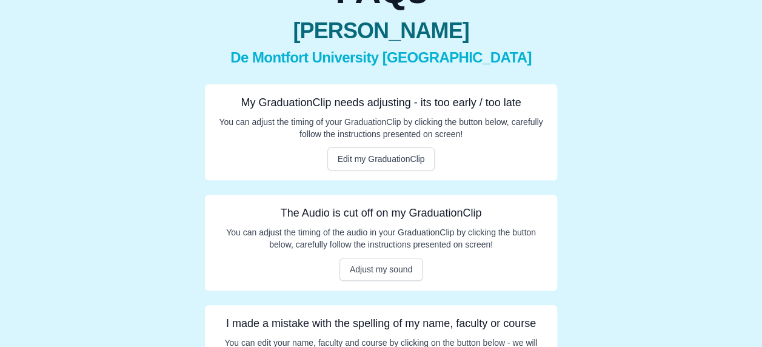
scroll to position [119, 0]
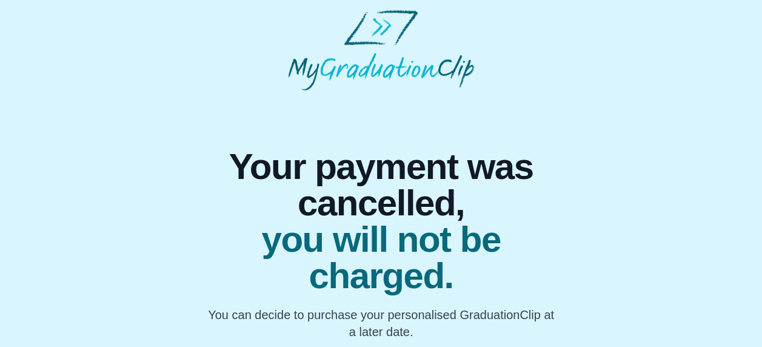
scroll to position [3, 0]
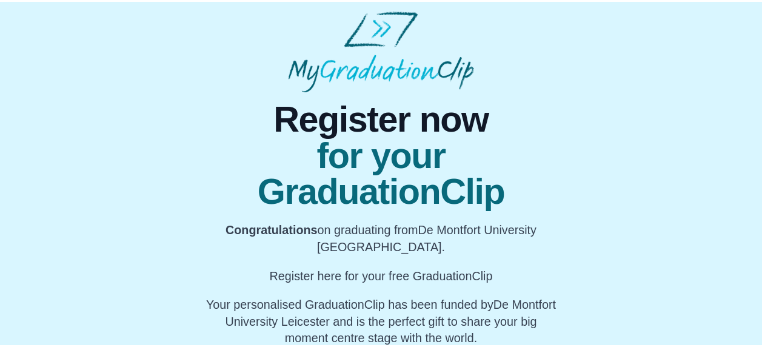
scroll to position [183, 0]
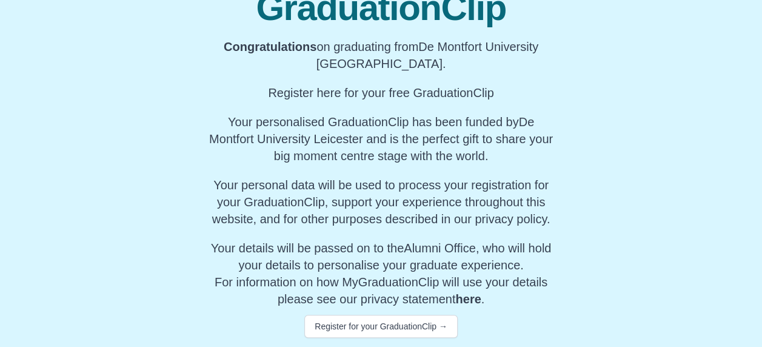
click at [465, 299] on link "here" at bounding box center [467, 298] width 25 height 13
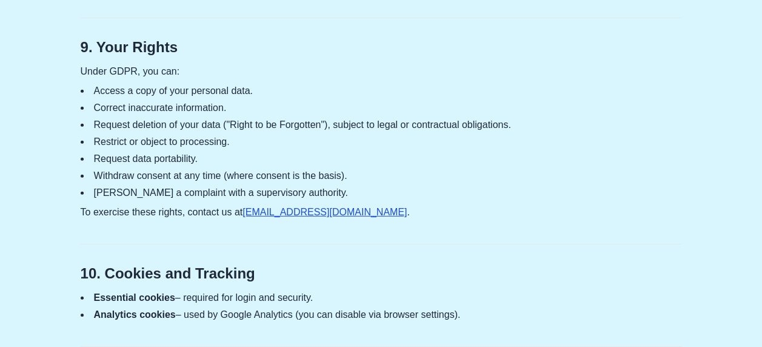
scroll to position [1688, 0]
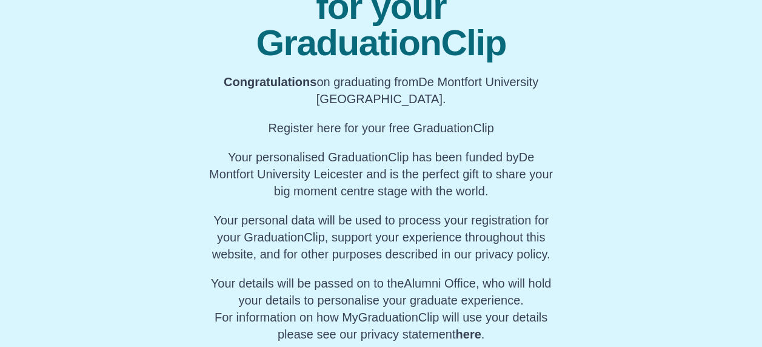
scroll to position [183, 0]
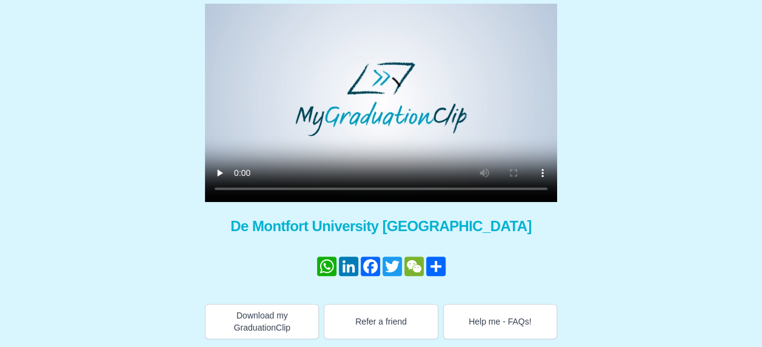
scroll to position [179, 0]
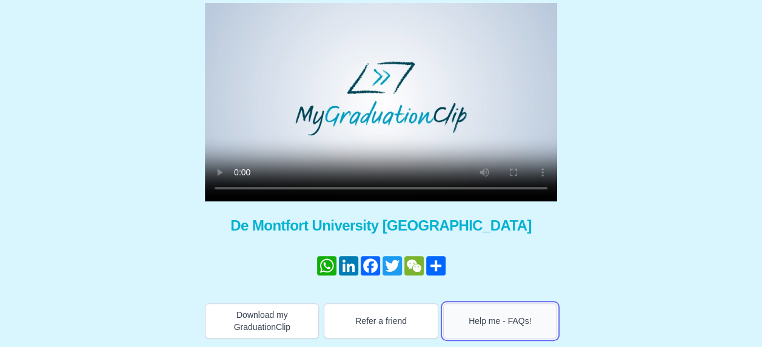
click at [536, 319] on button "Help me - FAQs!" at bounding box center [500, 320] width 114 height 35
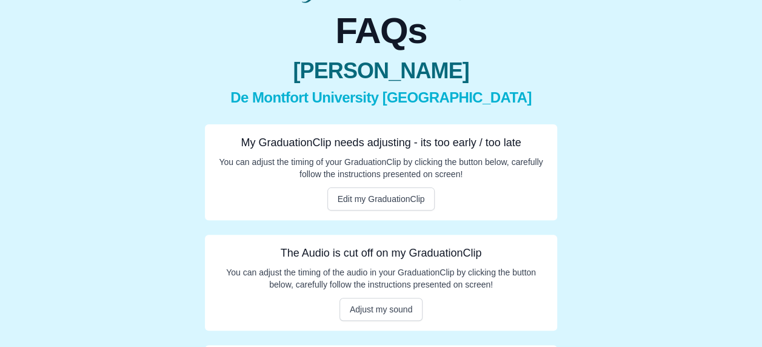
scroll to position [87, 0]
click at [385, 199] on button "Edit my GraduationClip" at bounding box center [381, 198] width 108 height 23
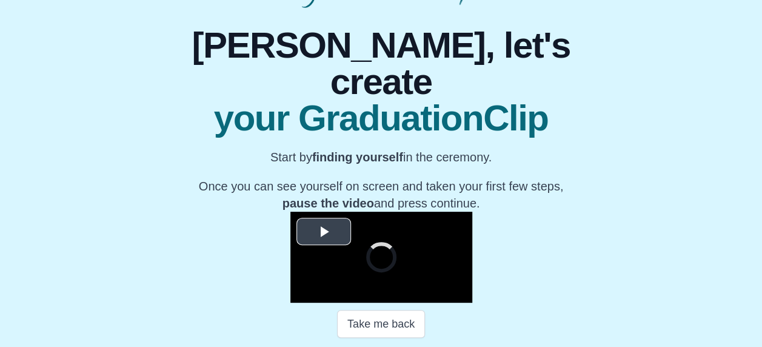
scroll to position [206, 0]
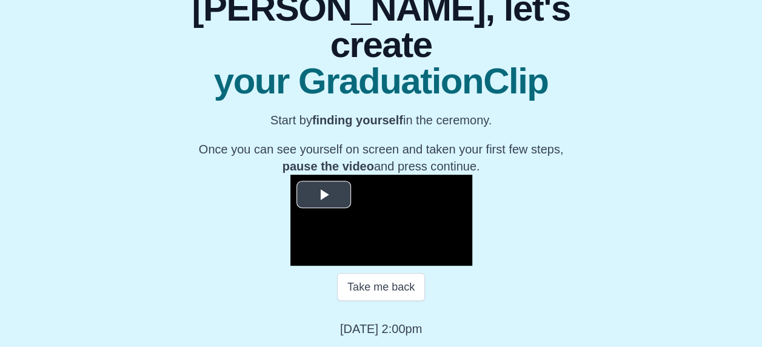
click at [324, 194] on span "Video Player" at bounding box center [324, 194] width 0 height 0
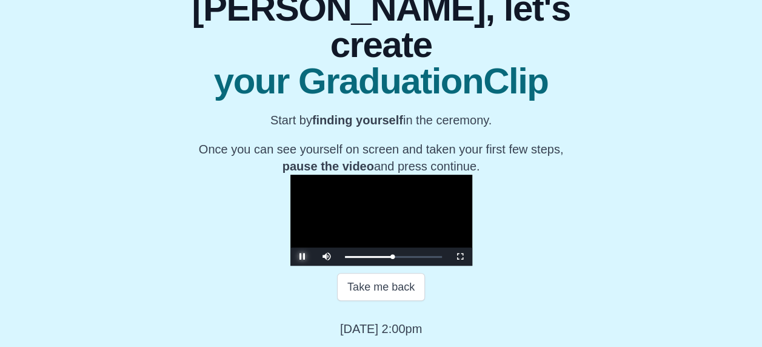
click at [302, 256] on span "Video Player" at bounding box center [302, 256] width 0 height 0
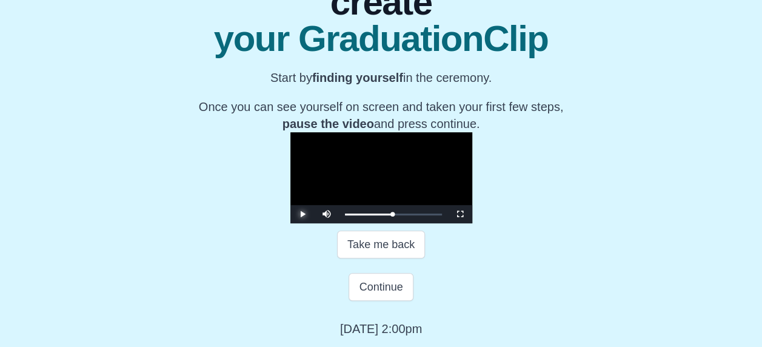
click at [302, 214] on span "Video Player" at bounding box center [302, 214] width 0 height 0
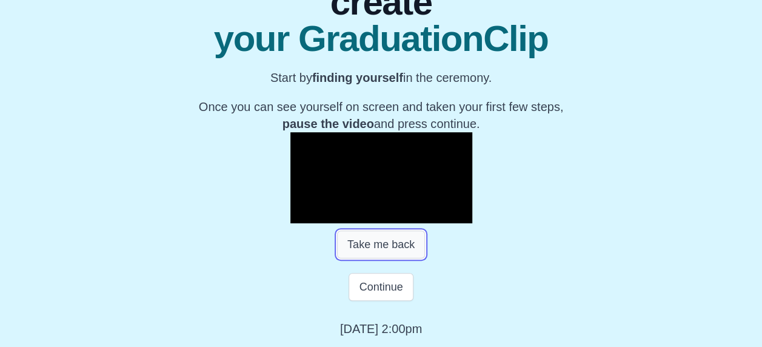
click at [376, 258] on button "Take me back" at bounding box center [381, 244] width 88 height 28
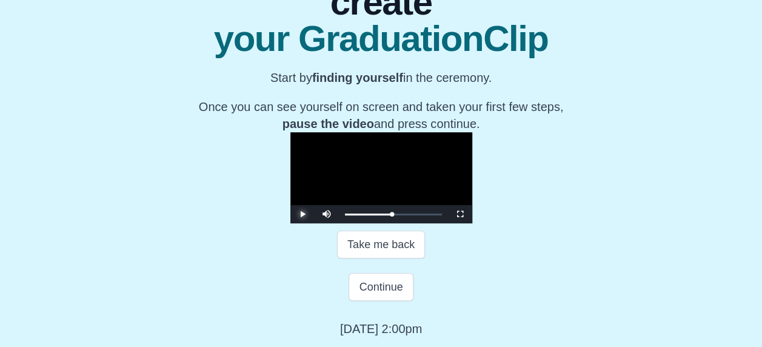
click at [302, 214] on span "Video Player" at bounding box center [302, 214] width 0 height 0
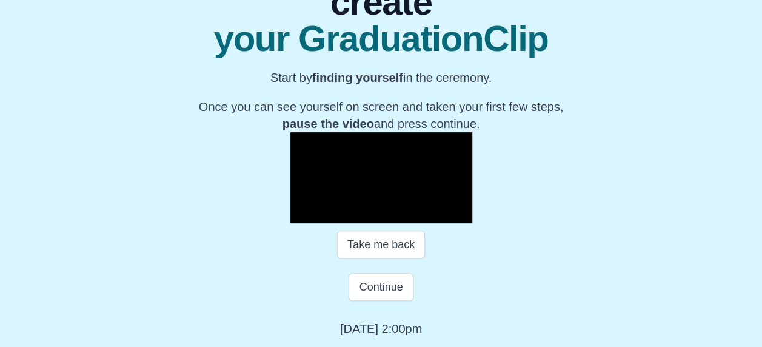
scroll to position [218, 0]
click at [383, 300] on button "Continue" at bounding box center [380, 287] width 64 height 28
click at [385, 300] on button "Continue" at bounding box center [380, 287] width 64 height 28
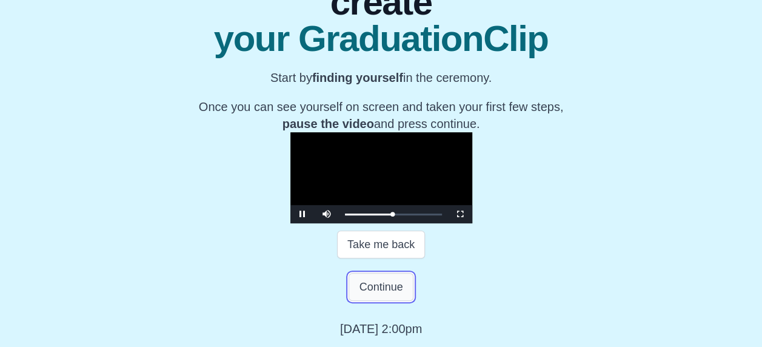
click at [377, 300] on button "Continue" at bounding box center [380, 287] width 64 height 28
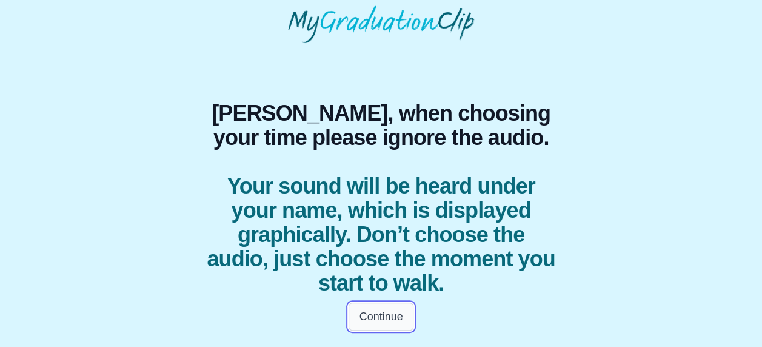
click at [387, 316] on button "Continue" at bounding box center [380, 316] width 64 height 28
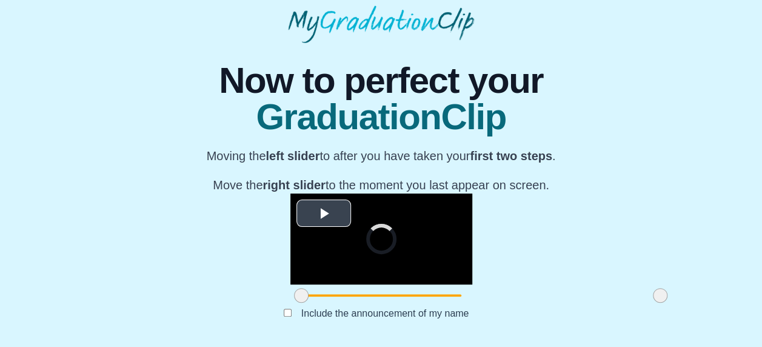
scroll to position [177, 0]
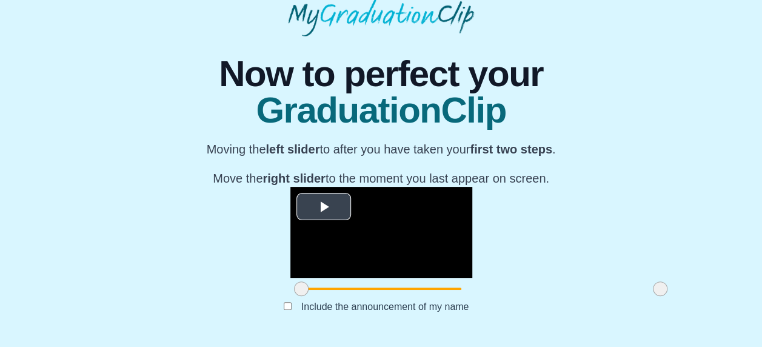
click at [324, 207] on span "Video Player" at bounding box center [324, 207] width 0 height 0
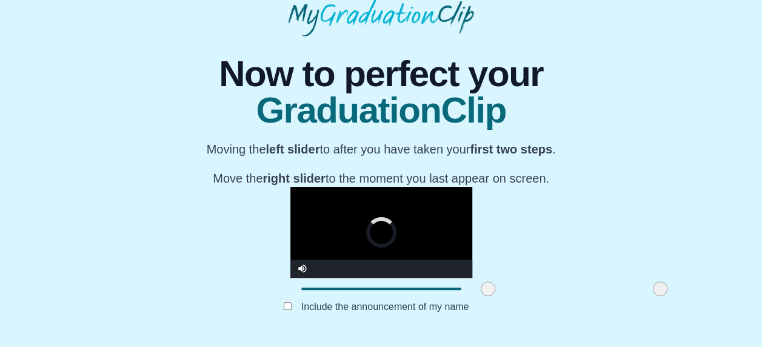
drag, startPoint x: 204, startPoint y: 290, endPoint x: 391, endPoint y: 290, distance: 186.6
click at [480, 290] on span at bounding box center [487, 288] width 15 height 15
drag, startPoint x: 391, startPoint y: 290, endPoint x: 486, endPoint y: 284, distance: 95.9
click at [576, 284] on span at bounding box center [583, 288] width 15 height 15
drag, startPoint x: 486, startPoint y: 284, endPoint x: 635, endPoint y: 296, distance: 148.9
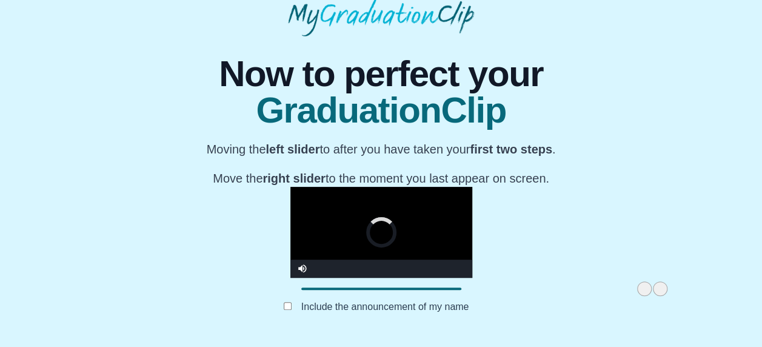
click at [635, 296] on div "**********" at bounding box center [381, 186] width 742 height 300
drag, startPoint x: 543, startPoint y: 287, endPoint x: 309, endPoint y: 293, distance: 234.6
click at [451, 293] on span at bounding box center [458, 288] width 15 height 15
drag, startPoint x: 313, startPoint y: 292, endPoint x: 351, endPoint y: 293, distance: 37.6
click at [440, 293] on span at bounding box center [447, 288] width 15 height 15
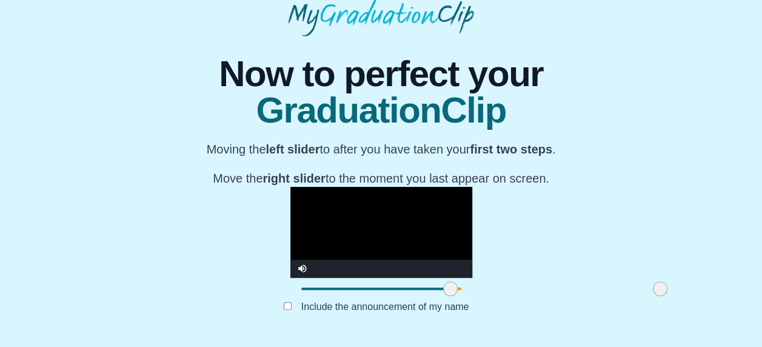
click at [443, 292] on span at bounding box center [450, 288] width 15 height 15
click at [371, 187] on video "Video Player" at bounding box center [381, 232] width 182 height 91
click at [441, 290] on span at bounding box center [448, 288] width 15 height 15
click at [346, 222] on video "Video Player" at bounding box center [381, 232] width 182 height 91
click at [437, 284] on span at bounding box center [444, 288] width 15 height 15
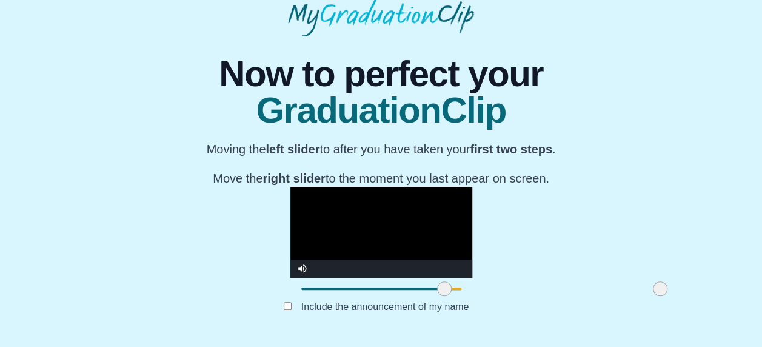
click at [401, 218] on video "Video Player" at bounding box center [381, 232] width 182 height 91
drag, startPoint x: 557, startPoint y: 285, endPoint x: 494, endPoint y: 293, distance: 63.5
click at [589, 293] on span at bounding box center [596, 288] width 15 height 15
click at [314, 202] on video "Video Player" at bounding box center [381, 232] width 182 height 91
drag, startPoint x: 497, startPoint y: 288, endPoint x: 467, endPoint y: 290, distance: 29.7
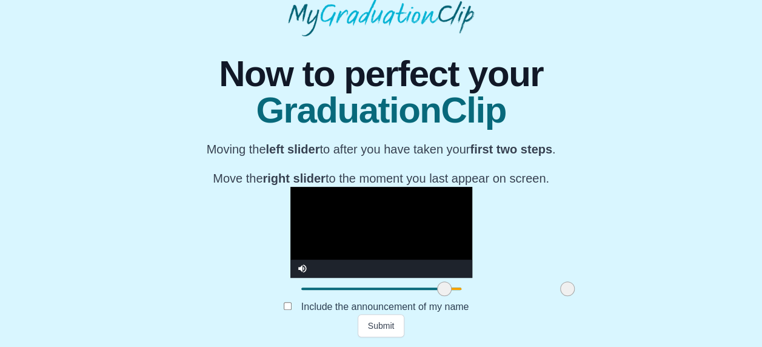
click at [560, 290] on span at bounding box center [567, 288] width 15 height 15
drag, startPoint x: 467, startPoint y: 290, endPoint x: 441, endPoint y: 290, distance: 26.1
click at [534, 290] on span at bounding box center [541, 288] width 15 height 15
drag, startPoint x: 441, startPoint y: 290, endPoint x: 471, endPoint y: 290, distance: 29.7
click at [563, 290] on span at bounding box center [570, 288] width 15 height 15
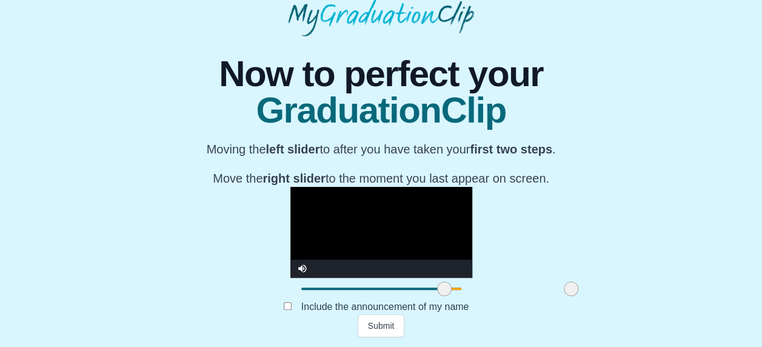
click at [437, 290] on span at bounding box center [444, 288] width 15 height 15
click at [433, 291] on div at bounding box center [444, 288] width 22 height 22
click at [399, 226] on video "Video Player" at bounding box center [381, 232] width 182 height 91
click at [450, 287] on div at bounding box center [381, 288] width 182 height 22
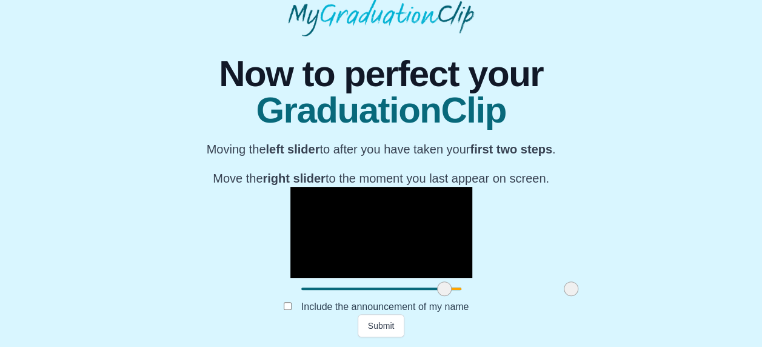
click at [444, 288] on span at bounding box center [507, 288] width 127 height 2
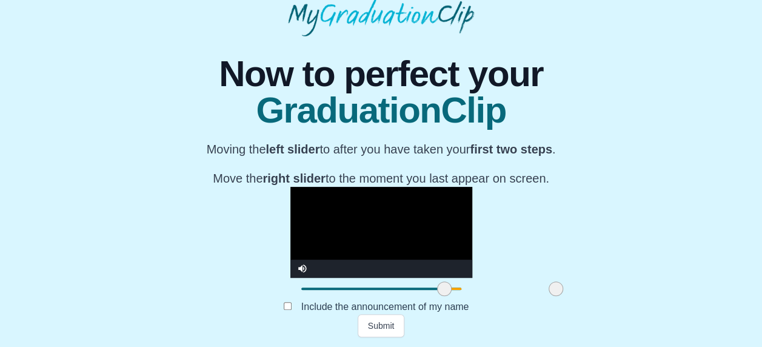
drag, startPoint x: 473, startPoint y: 288, endPoint x: 458, endPoint y: 291, distance: 15.4
click at [548, 291] on span at bounding box center [555, 288] width 15 height 15
click at [401, 266] on div "Video Player" at bounding box center [393, 268] width 158 height 18
click at [444, 290] on span at bounding box center [499, 288] width 111 height 2
click at [434, 291] on span at bounding box center [441, 288] width 15 height 15
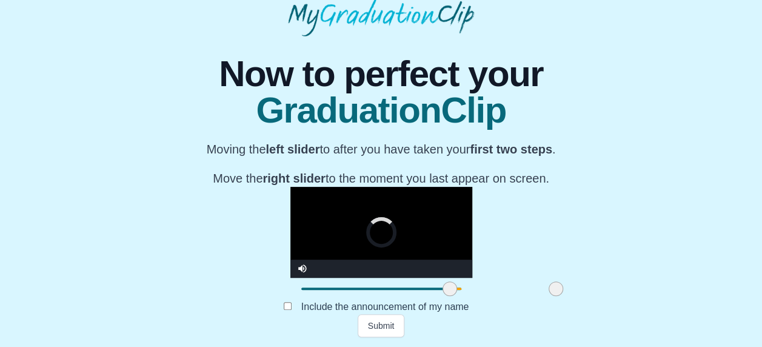
drag, startPoint x: 336, startPoint y: 290, endPoint x: 343, endPoint y: 290, distance: 7.3
click at [442, 290] on span at bounding box center [449, 288] width 15 height 15
click at [346, 254] on video "Video Player" at bounding box center [381, 232] width 182 height 91
drag, startPoint x: 459, startPoint y: 288, endPoint x: 468, endPoint y: 290, distance: 9.2
click at [557, 290] on span at bounding box center [564, 288] width 15 height 15
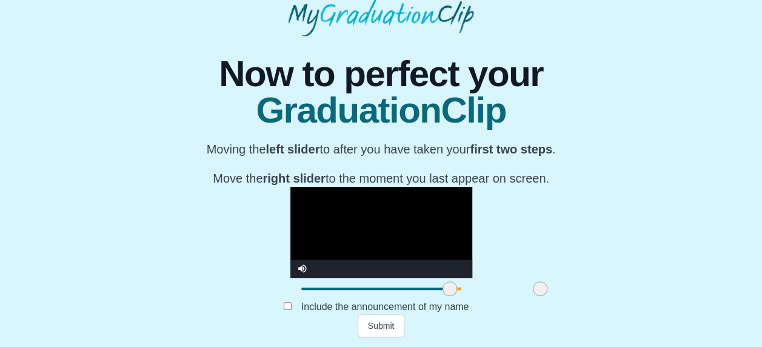
drag, startPoint x: 459, startPoint y: 290, endPoint x: 420, endPoint y: 290, distance: 38.2
click at [533, 290] on span at bounding box center [540, 288] width 15 height 15
click at [519, 290] on span at bounding box center [526, 288] width 15 height 15
drag, startPoint x: 425, startPoint y: 290, endPoint x: 478, endPoint y: 293, distance: 52.8
click at [572, 293] on span at bounding box center [579, 288] width 15 height 15
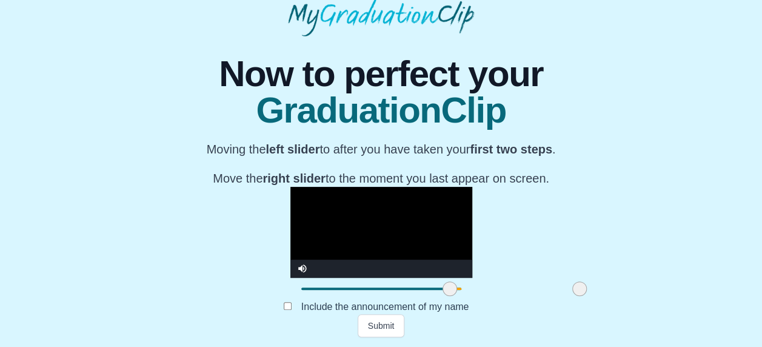
click at [454, 218] on video "Video Player" at bounding box center [381, 232] width 182 height 91
drag, startPoint x: 479, startPoint y: 285, endPoint x: 485, endPoint y: 288, distance: 6.8
click at [578, 288] on span at bounding box center [585, 288] width 15 height 15
click at [472, 223] on video "Video Player" at bounding box center [381, 232] width 182 height 91
drag, startPoint x: 485, startPoint y: 287, endPoint x: 568, endPoint y: 289, distance: 83.6
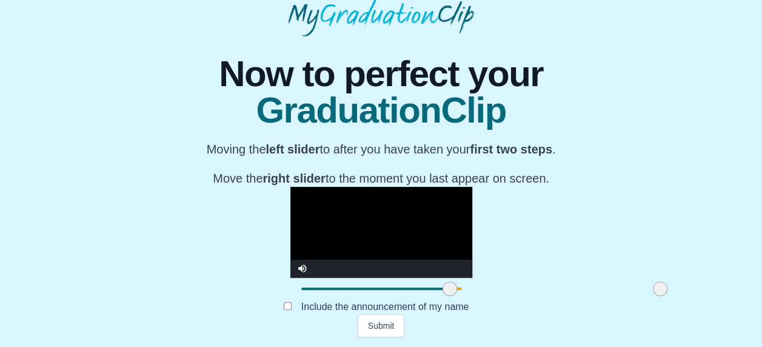
click at [649, 289] on div at bounding box center [660, 288] width 22 height 22
drag, startPoint x: 345, startPoint y: 287, endPoint x: 199, endPoint y: 282, distance: 146.7
click at [300, 282] on div at bounding box center [311, 288] width 22 height 22
drag, startPoint x: 559, startPoint y: 290, endPoint x: 390, endPoint y: 285, distance: 168.5
click at [484, 285] on span at bounding box center [491, 288] width 15 height 15
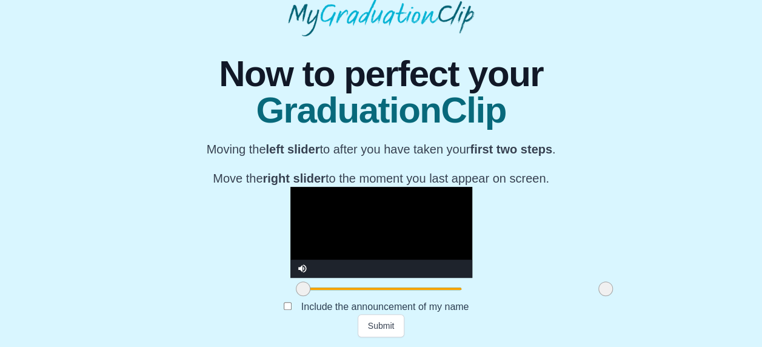
drag, startPoint x: 390, startPoint y: 288, endPoint x: 504, endPoint y: 290, distance: 113.9
click at [598, 290] on span at bounding box center [605, 288] width 15 height 15
drag, startPoint x: 504, startPoint y: 290, endPoint x: 477, endPoint y: 296, distance: 27.9
click at [567, 296] on div at bounding box center [578, 288] width 22 height 22
drag, startPoint x: 477, startPoint y: 296, endPoint x: 576, endPoint y: 294, distance: 99.4
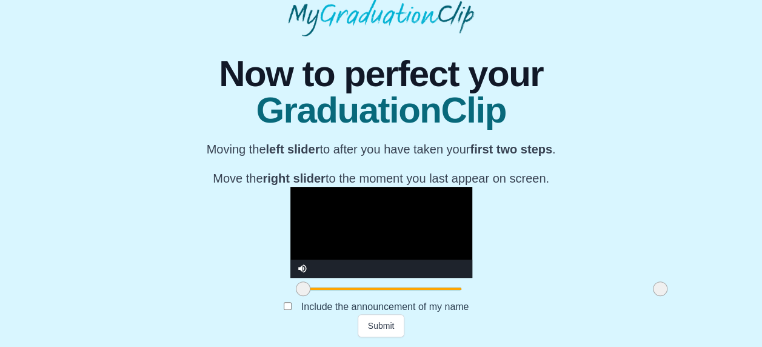
click at [576, 294] on div "**********" at bounding box center [381, 186] width 742 height 300
drag, startPoint x: 201, startPoint y: 286, endPoint x: 396, endPoint y: 283, distance: 195.1
click at [491, 283] on span at bounding box center [498, 288] width 15 height 15
drag, startPoint x: 400, startPoint y: 293, endPoint x: 460, endPoint y: 296, distance: 60.1
click at [547, 296] on div at bounding box center [558, 288] width 22 height 22
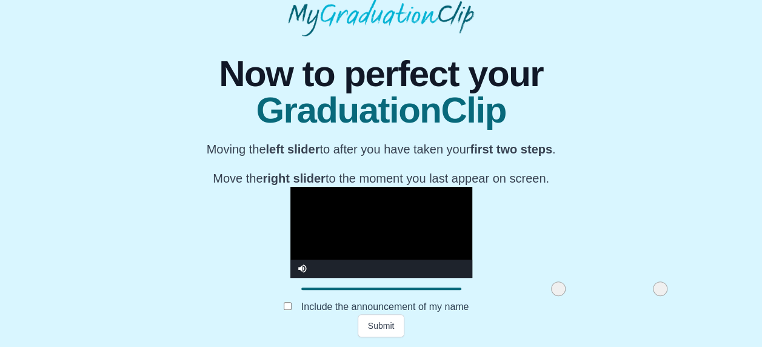
click at [394, 229] on video "Video Player" at bounding box center [381, 232] width 182 height 91
drag, startPoint x: 559, startPoint y: 291, endPoint x: 538, endPoint y: 290, distance: 21.2
click at [631, 290] on span at bounding box center [638, 288] width 15 height 15
drag, startPoint x: 539, startPoint y: 290, endPoint x: 585, endPoint y: 290, distance: 46.7
click at [585, 290] on div "**********" at bounding box center [381, 186] width 742 height 300
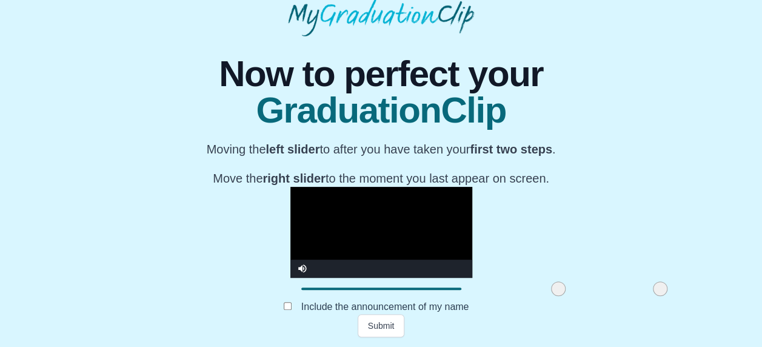
click at [468, 220] on video "Video Player" at bounding box center [381, 232] width 182 height 91
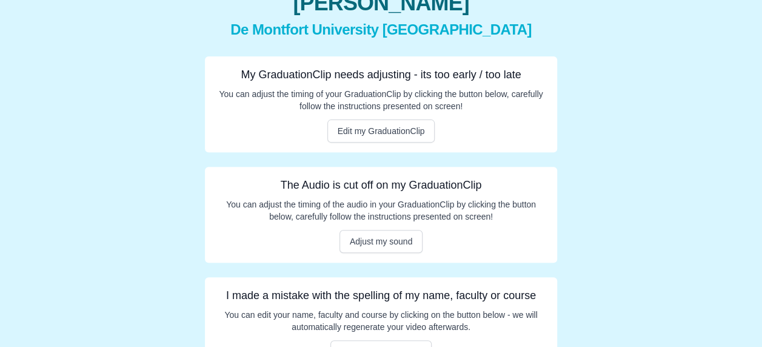
scroll to position [190, 0]
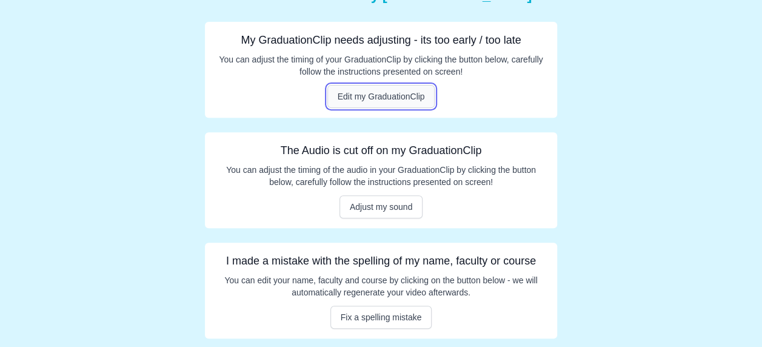
click at [391, 96] on button "Edit my GraduationClip" at bounding box center [381, 96] width 108 height 23
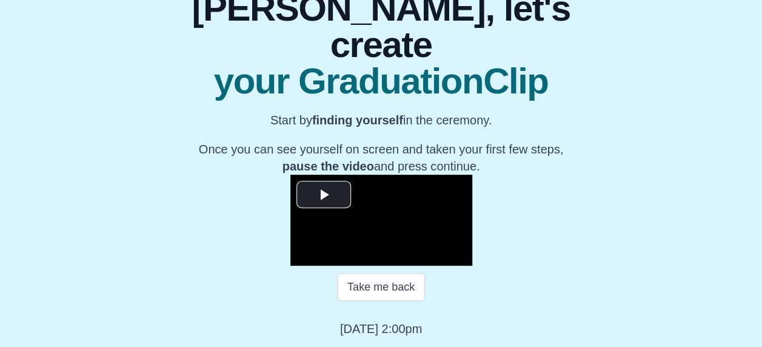
scroll to position [206, 0]
click at [389, 289] on button "Take me back" at bounding box center [381, 287] width 88 height 28
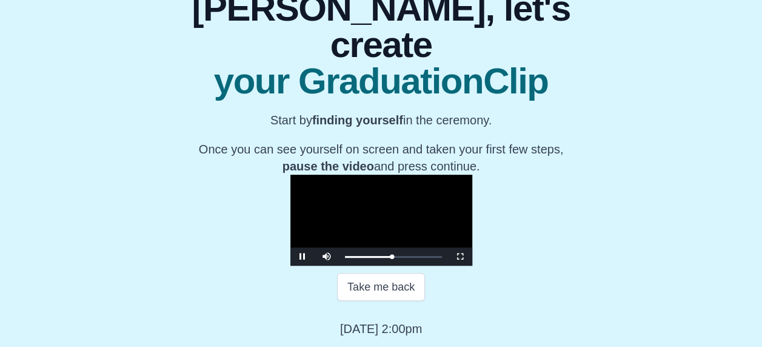
click at [350, 174] on video "Video Player" at bounding box center [381, 219] width 182 height 91
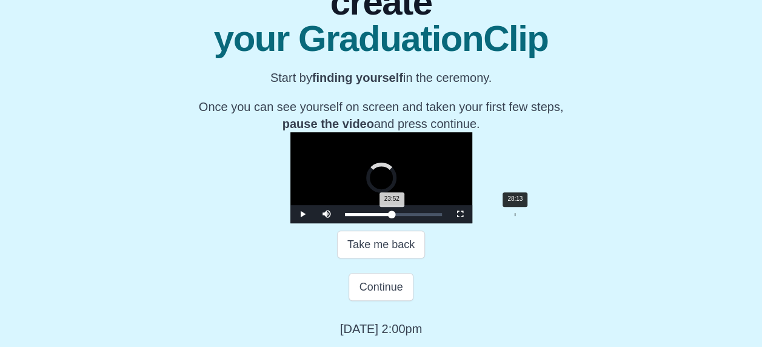
click at [414, 223] on div "Loaded : 0% 28:13 23:52 Progress : 0%" at bounding box center [393, 214] width 109 height 18
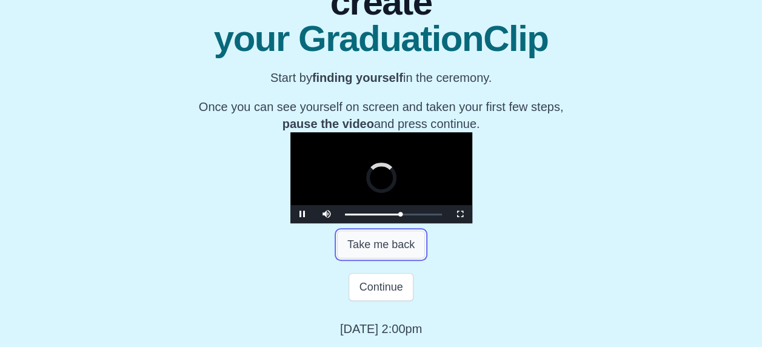
click at [401, 258] on button "Take me back" at bounding box center [381, 244] width 88 height 28
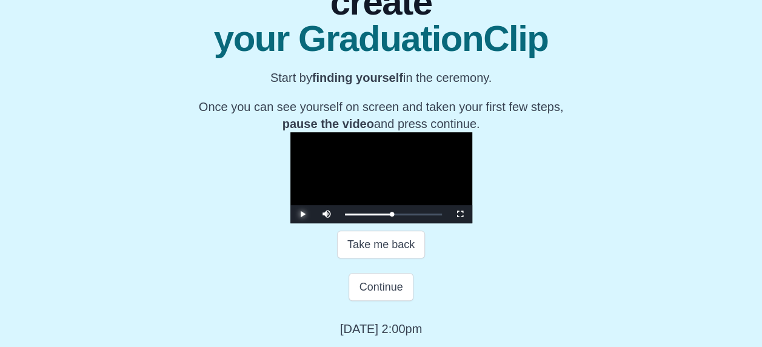
click at [302, 214] on span "Video Player" at bounding box center [302, 214] width 0 height 0
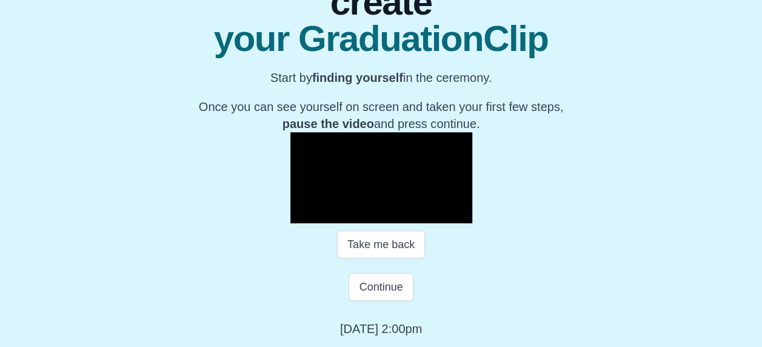
scroll to position [200, 0]
click at [302, 214] on span "Video Player" at bounding box center [302, 214] width 0 height 0
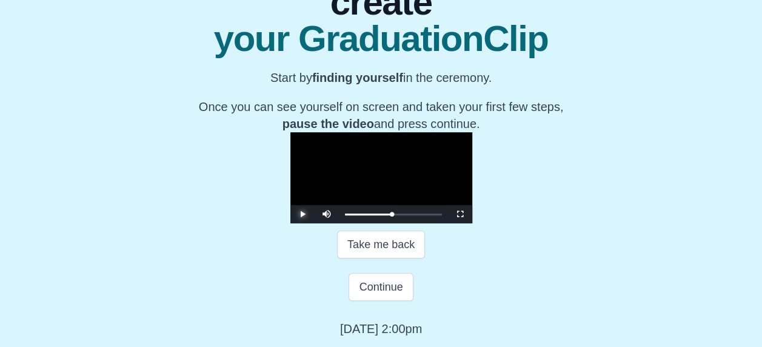
scroll to position [248, 0]
click at [371, 285] on button "Continue" at bounding box center [380, 287] width 64 height 28
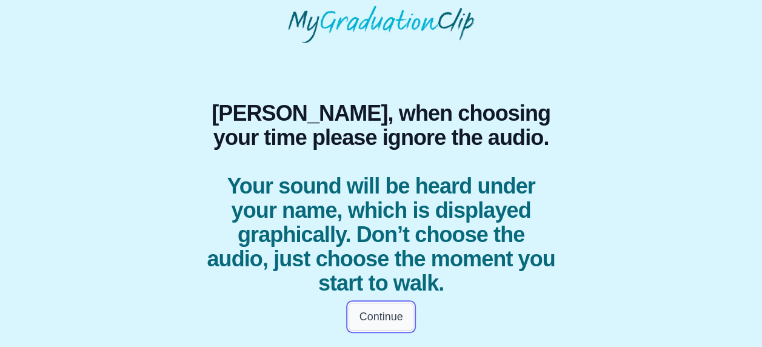
click at [383, 314] on button "Continue" at bounding box center [380, 316] width 64 height 28
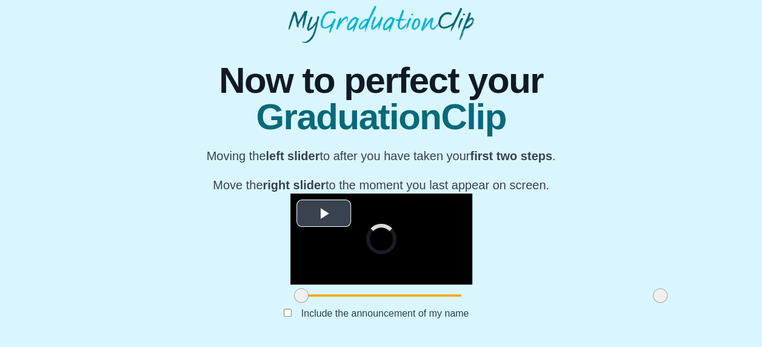
scroll to position [177, 0]
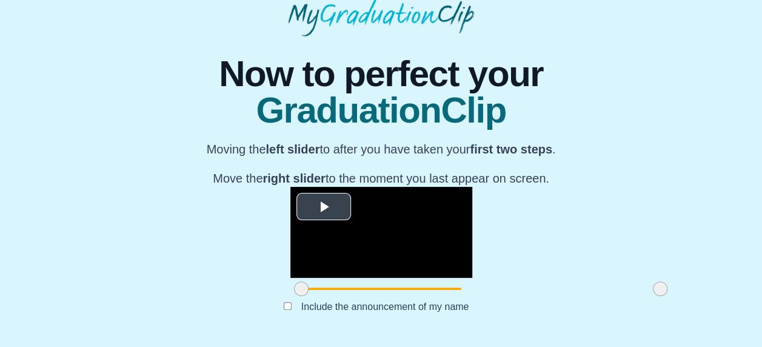
click at [324, 207] on span "Video Player" at bounding box center [324, 207] width 0 height 0
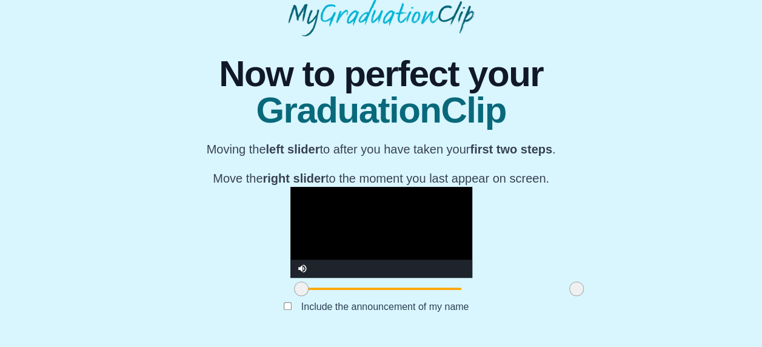
drag, startPoint x: 557, startPoint y: 290, endPoint x: 473, endPoint y: 296, distance: 83.8
click at [565, 296] on div at bounding box center [576, 288] width 22 height 22
drag, startPoint x: 473, startPoint y: 292, endPoint x: 388, endPoint y: 293, distance: 85.4
click at [483, 293] on span at bounding box center [490, 288] width 15 height 15
drag, startPoint x: 388, startPoint y: 286, endPoint x: 494, endPoint y: 304, distance: 108.2
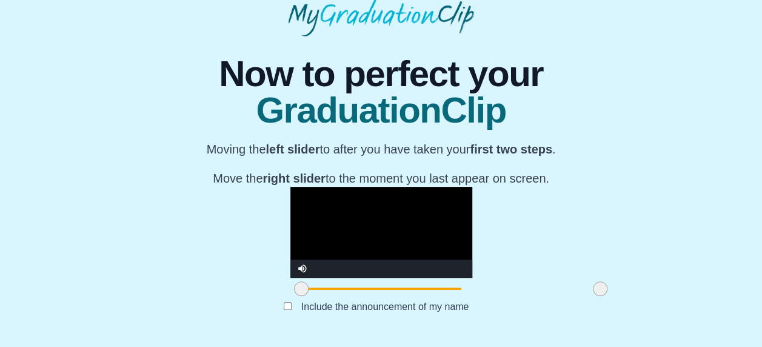
click at [494, 304] on div "**********" at bounding box center [380, 186] width 381 height 300
drag, startPoint x: 496, startPoint y: 287, endPoint x: 525, endPoint y: 291, distance: 29.4
click at [619, 291] on span at bounding box center [626, 288] width 15 height 15
drag, startPoint x: 525, startPoint y: 291, endPoint x: 566, endPoint y: 293, distance: 41.2
click at [649, 293] on div at bounding box center [660, 288] width 22 height 22
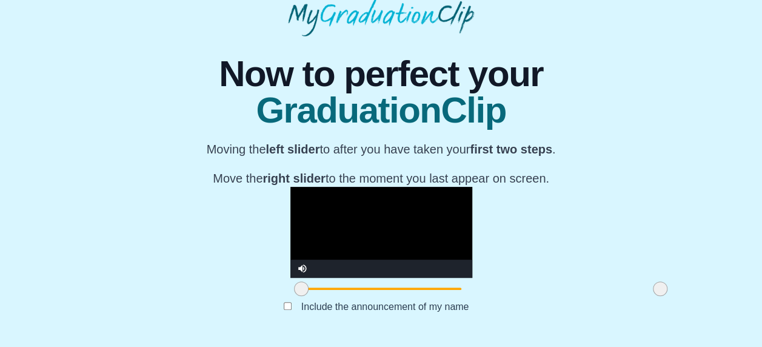
click at [446, 187] on video "Video Player" at bounding box center [381, 232] width 182 height 91
drag, startPoint x: 202, startPoint y: 293, endPoint x: 279, endPoint y: 290, distance: 76.4
click at [370, 290] on span at bounding box center [377, 288] width 15 height 15
drag, startPoint x: 279, startPoint y: 288, endPoint x: 190, endPoint y: 290, distance: 89.1
click at [190, 290] on div "**********" at bounding box center [381, 186] width 742 height 300
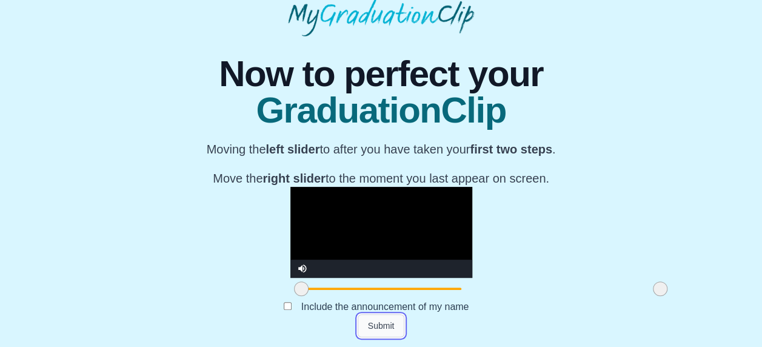
click at [393, 322] on button "Submit" at bounding box center [380, 325] width 47 height 23
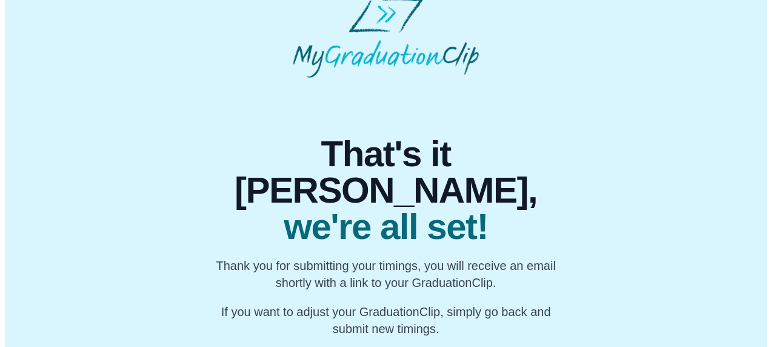
scroll to position [0, 0]
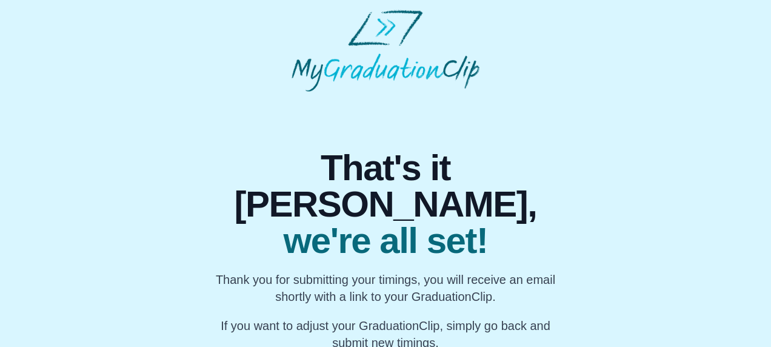
click at [359, 327] on html "That's it [PERSON_NAME], we're all set! Thank you for submitting your timings, …" at bounding box center [385, 180] width 771 height 360
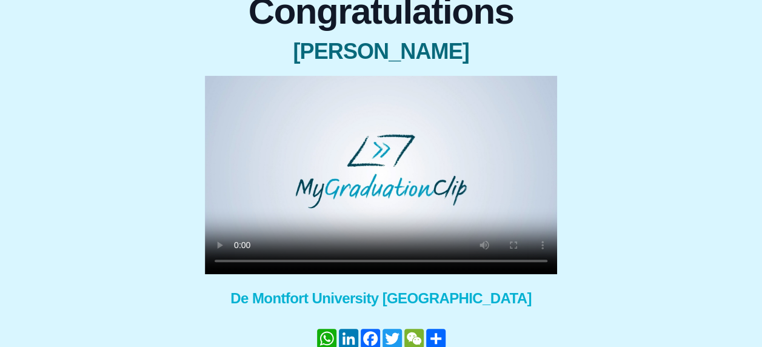
scroll to position [107, 0]
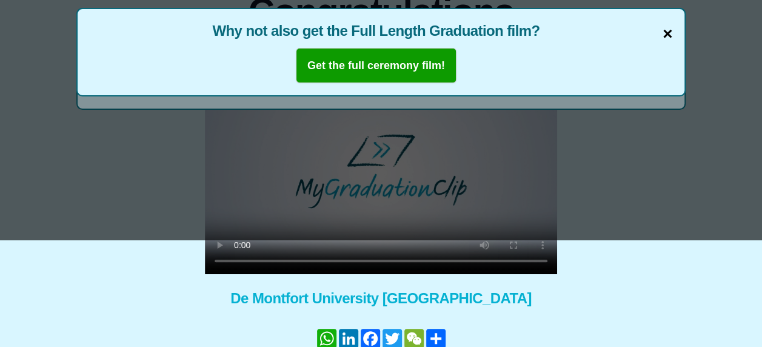
click at [671, 32] on span "×" at bounding box center [667, 33] width 10 height 25
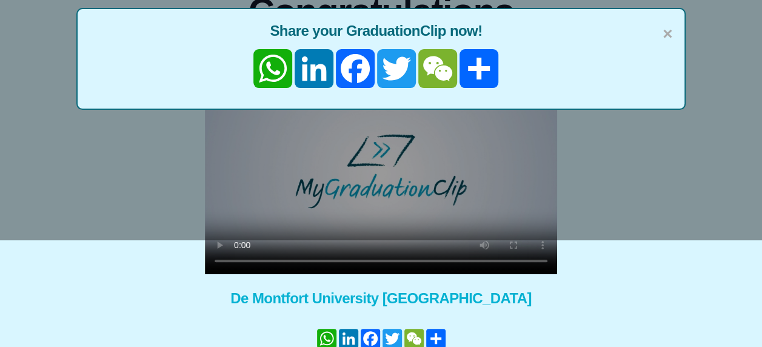
click at [671, 32] on span "×" at bounding box center [667, 33] width 10 height 25
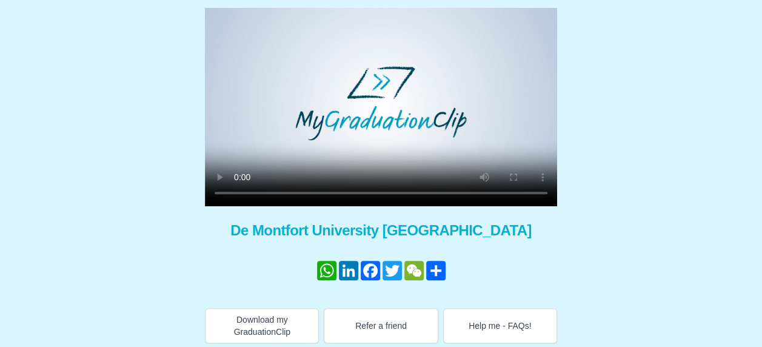
scroll to position [179, 0]
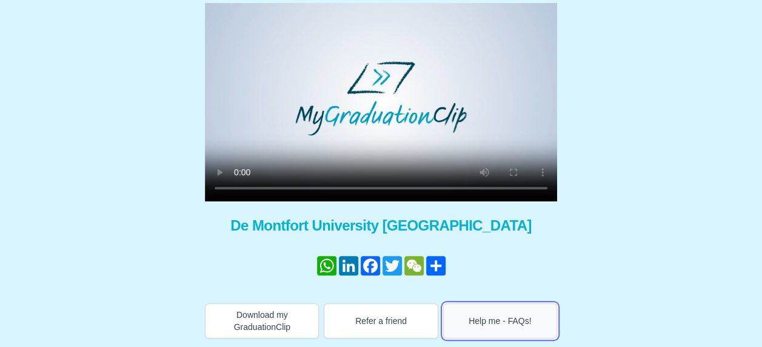
click at [495, 326] on button "Help me - FAQs!" at bounding box center [500, 320] width 114 height 35
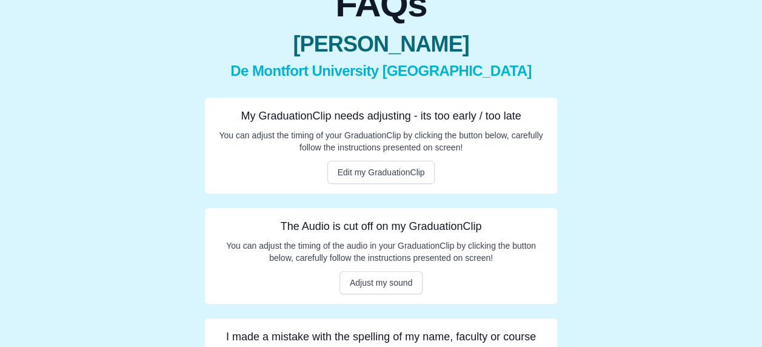
scroll to position [115, 0]
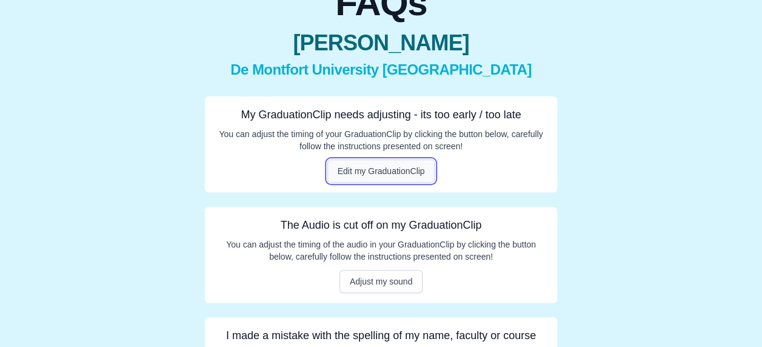
click at [395, 170] on button "Edit my GraduationClip" at bounding box center [381, 170] width 108 height 23
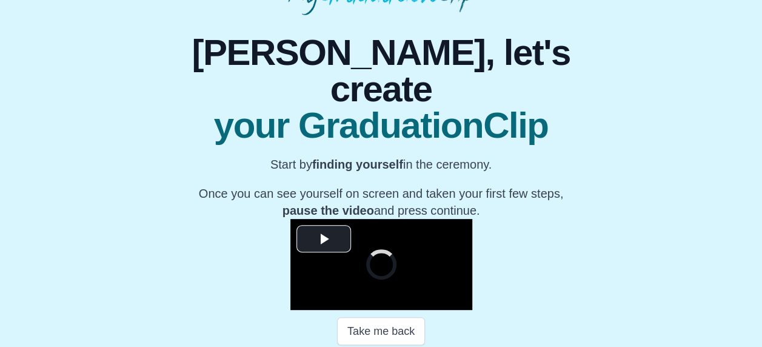
scroll to position [170, 0]
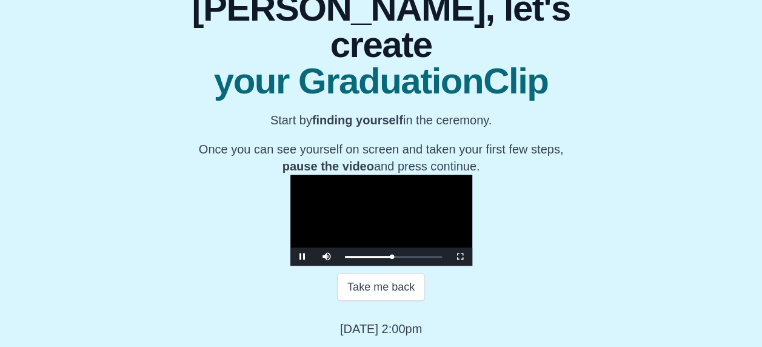
click at [290, 174] on video "Video Player" at bounding box center [381, 219] width 182 height 91
click at [302, 256] on span "Video Player" at bounding box center [302, 256] width 0 height 0
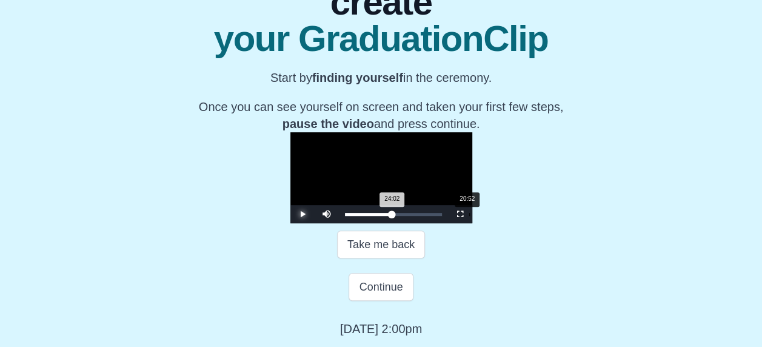
scroll to position [248, 0]
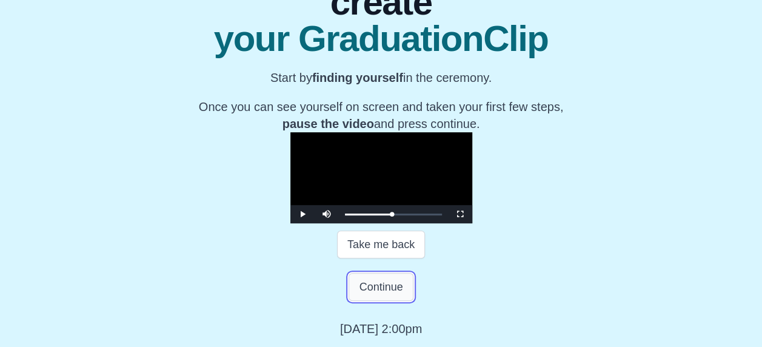
click at [377, 294] on button "Continue" at bounding box center [380, 287] width 64 height 28
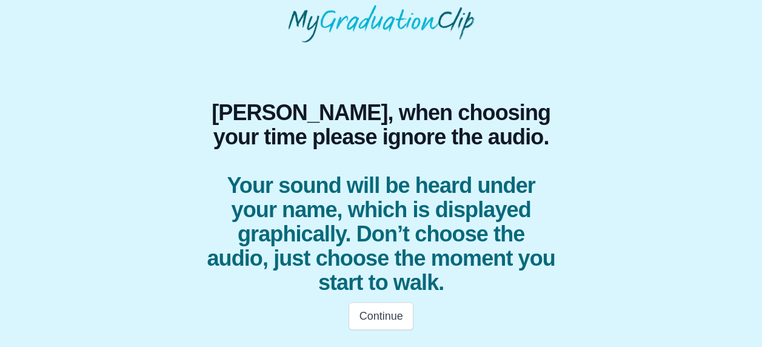
scroll to position [47, 0]
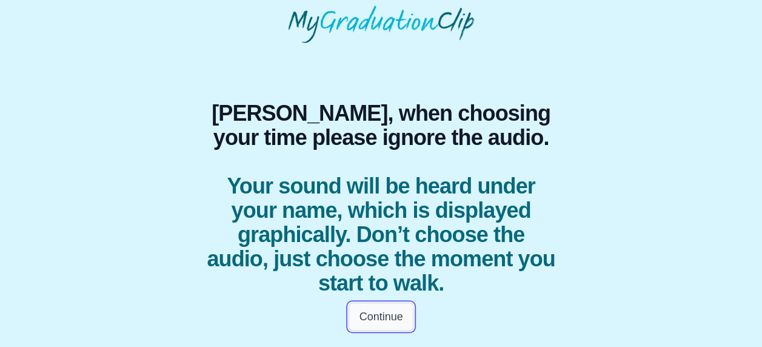
click at [372, 315] on button "Continue" at bounding box center [380, 316] width 64 height 28
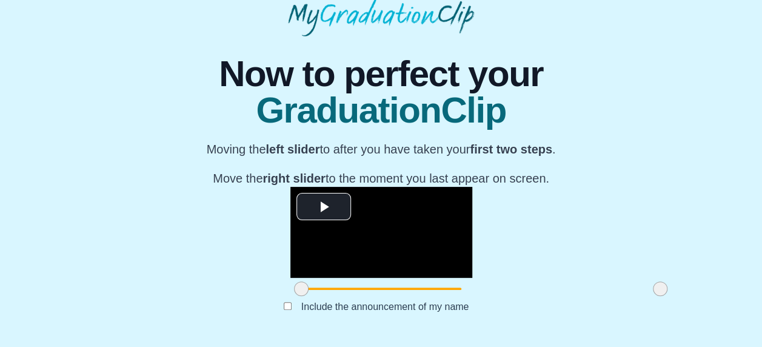
scroll to position [177, 0]
drag, startPoint x: 205, startPoint y: 287, endPoint x: 274, endPoint y: 282, distance: 69.2
click at [363, 282] on span at bounding box center [370, 288] width 15 height 15
click at [652, 290] on span at bounding box center [659, 288] width 15 height 15
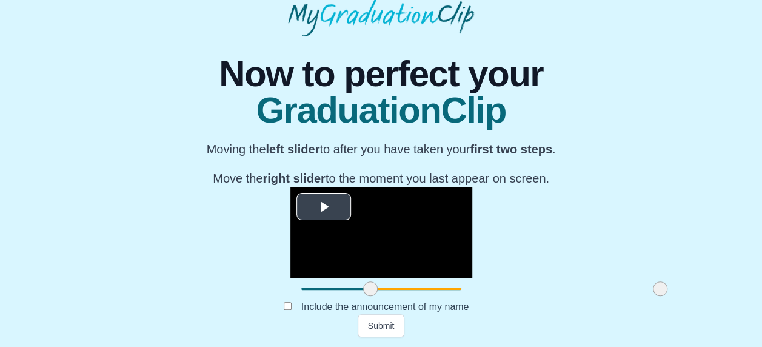
click at [324, 207] on span "Video Player" at bounding box center [324, 207] width 0 height 0
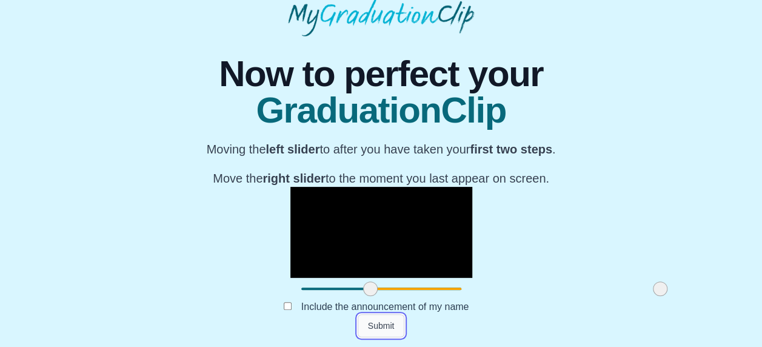
click at [385, 324] on button "Submit" at bounding box center [380, 325] width 47 height 23
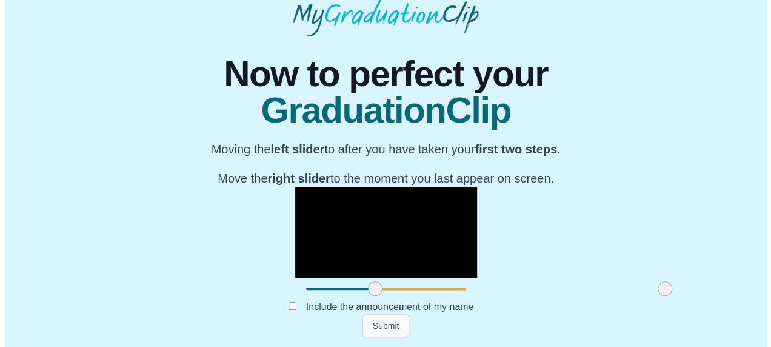
scroll to position [0, 0]
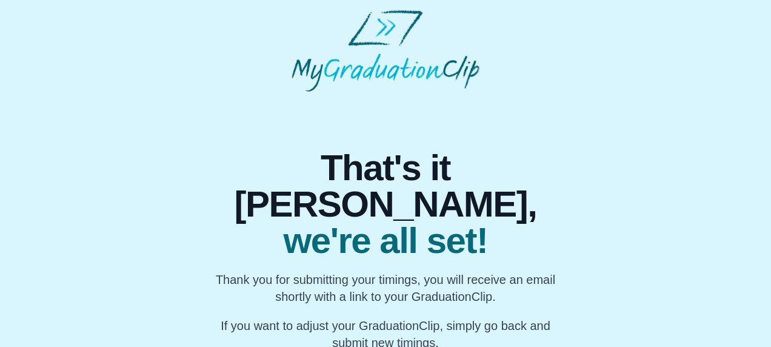
click at [76, 215] on div "That's it [PERSON_NAME], we're all set! Thank you for submitting your timings, …" at bounding box center [385, 220] width 751 height 259
